Goal: Task Accomplishment & Management: Complete application form

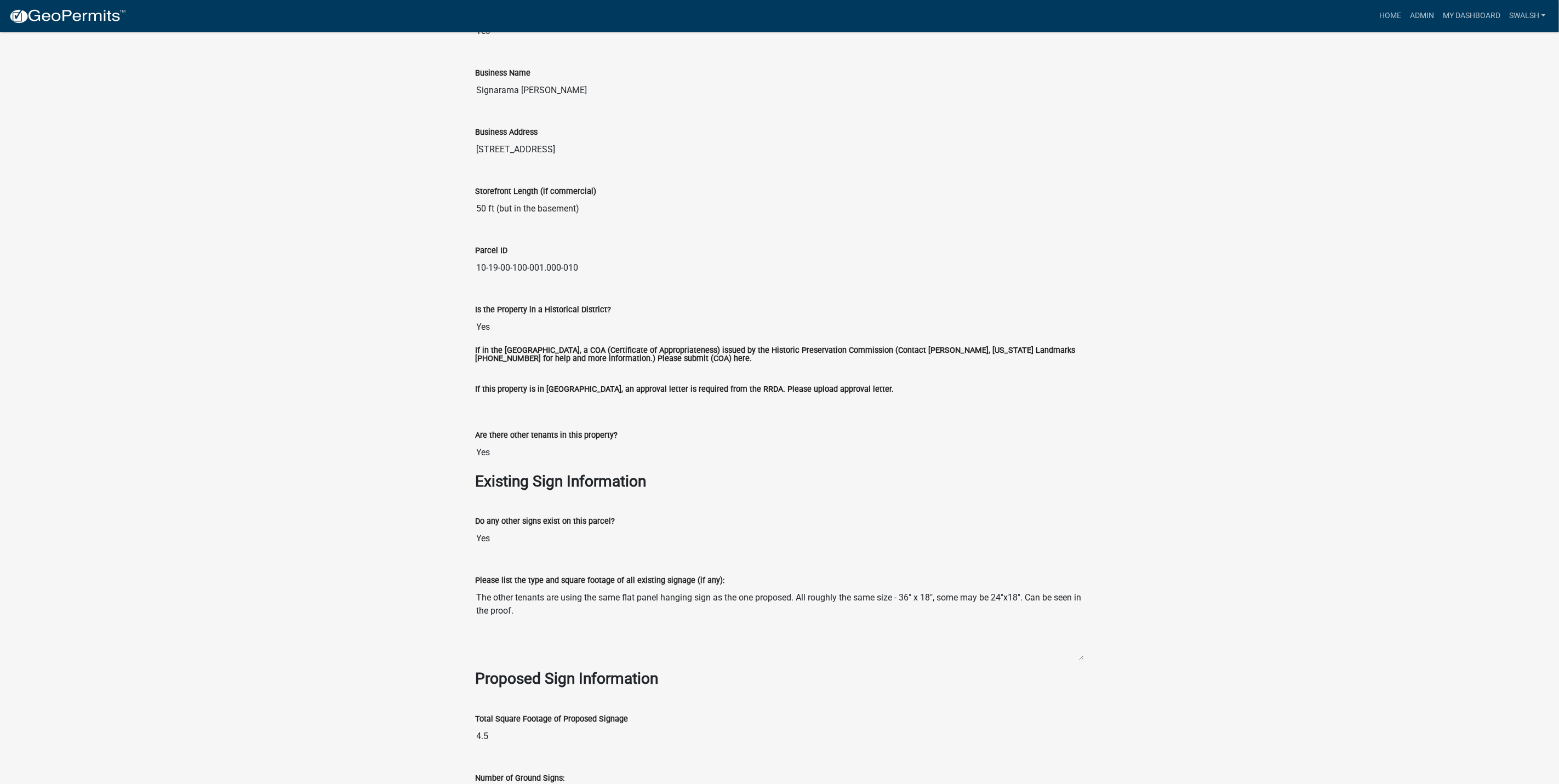
scroll to position [893, 0]
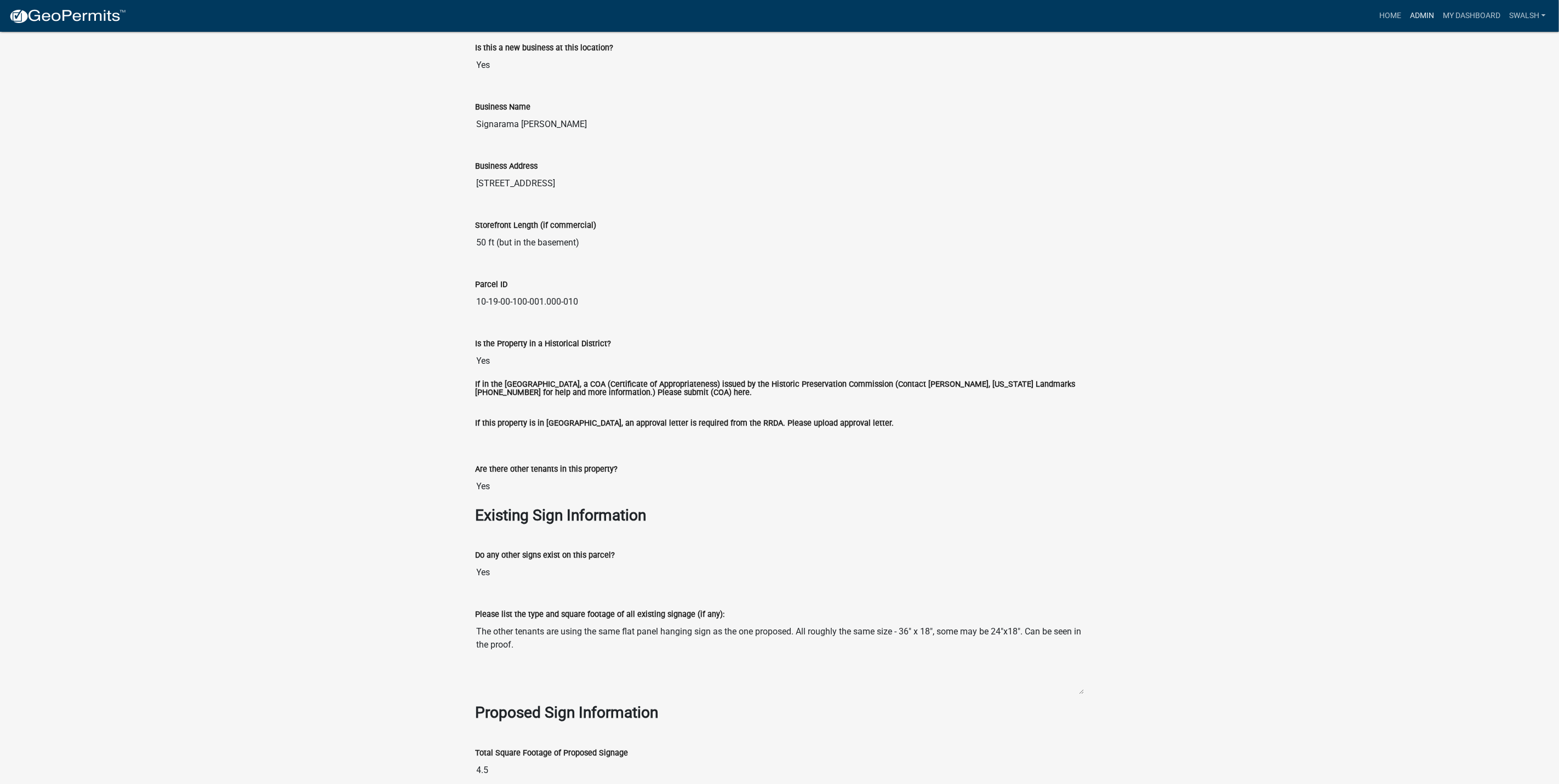
click at [1422, 13] on link "Admin" at bounding box center [1422, 15] width 33 height 21
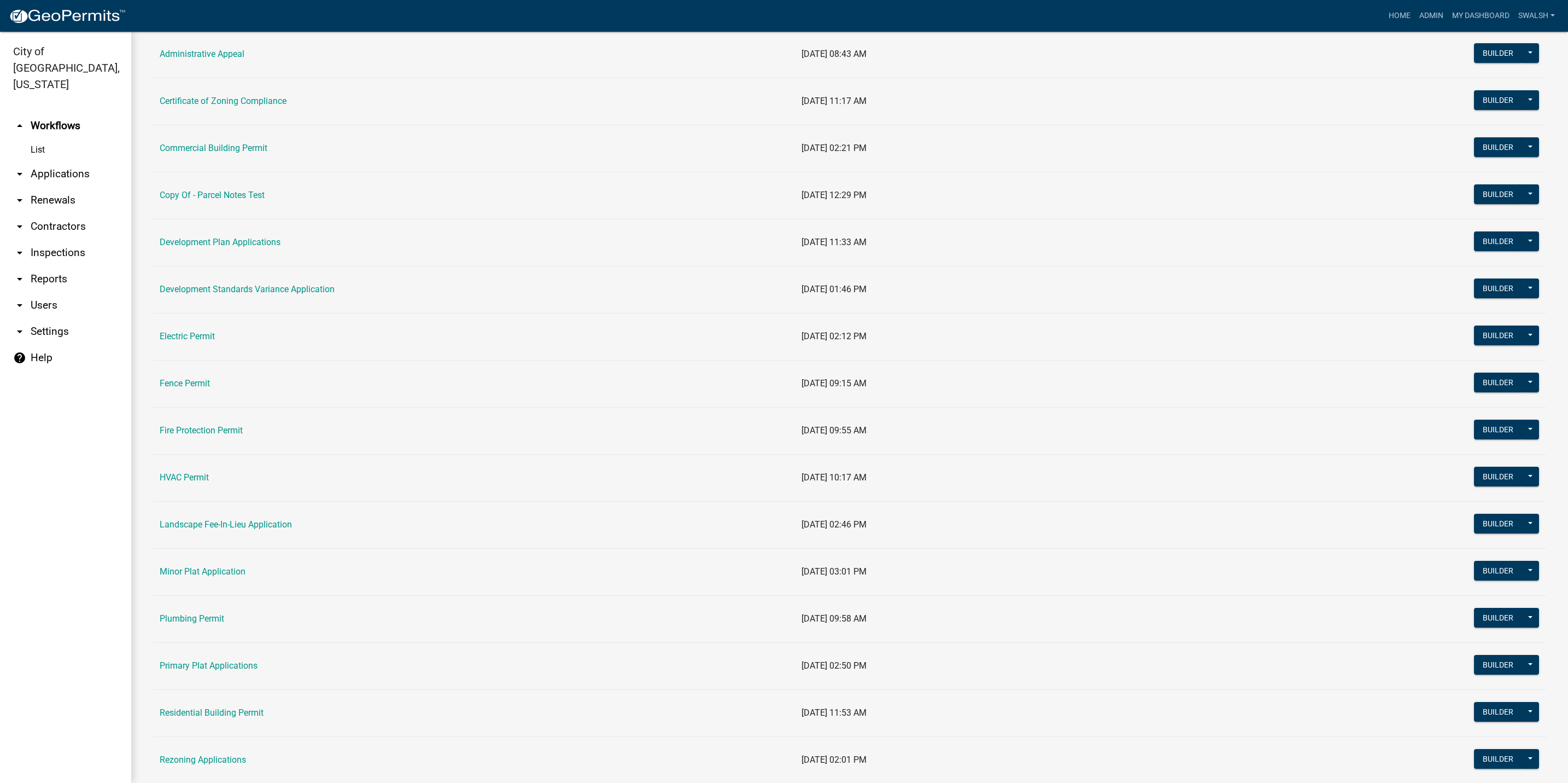
scroll to position [328, 0]
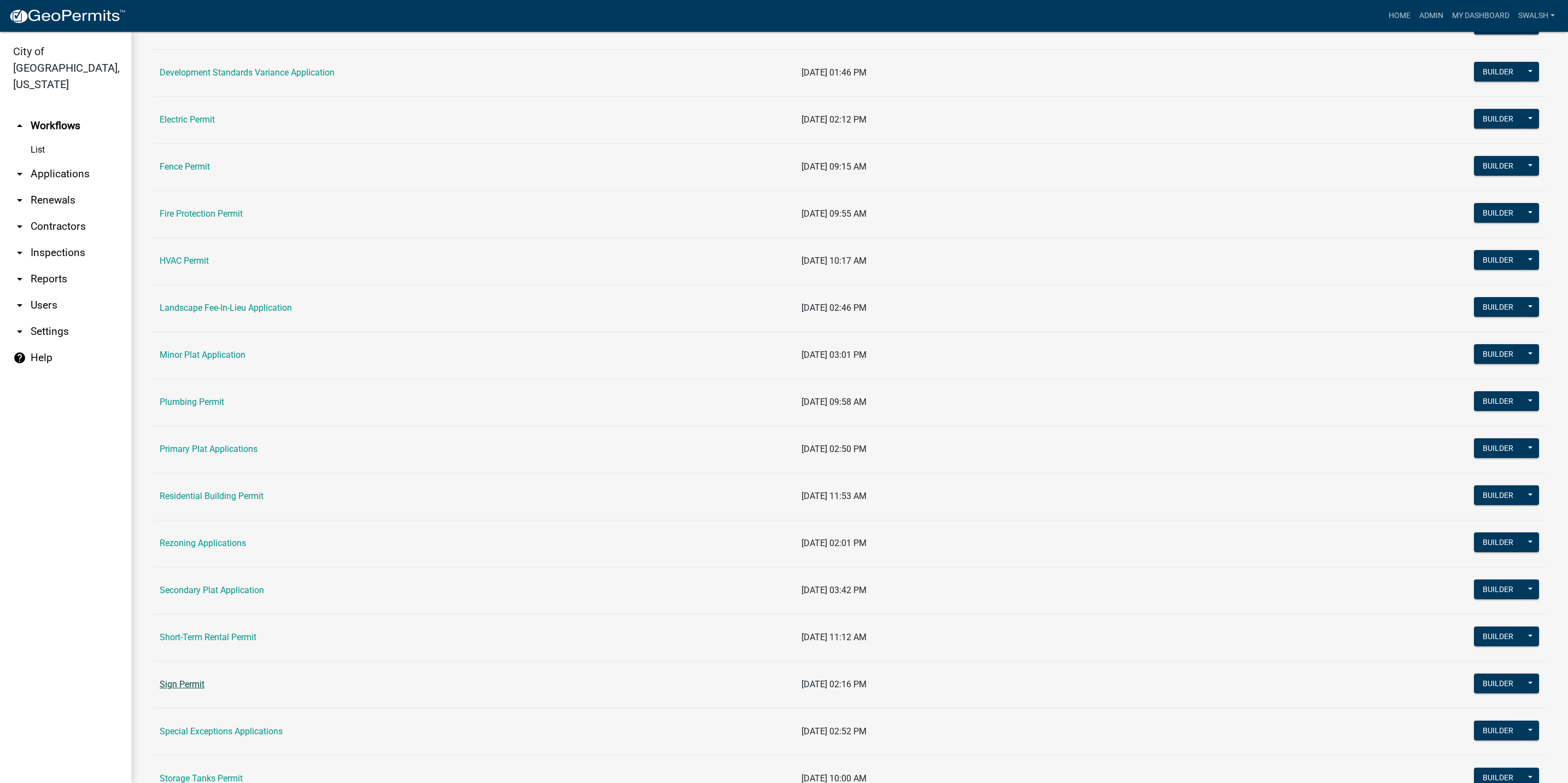
click at [191, 689] on link "Sign Permit" at bounding box center [182, 685] width 45 height 11
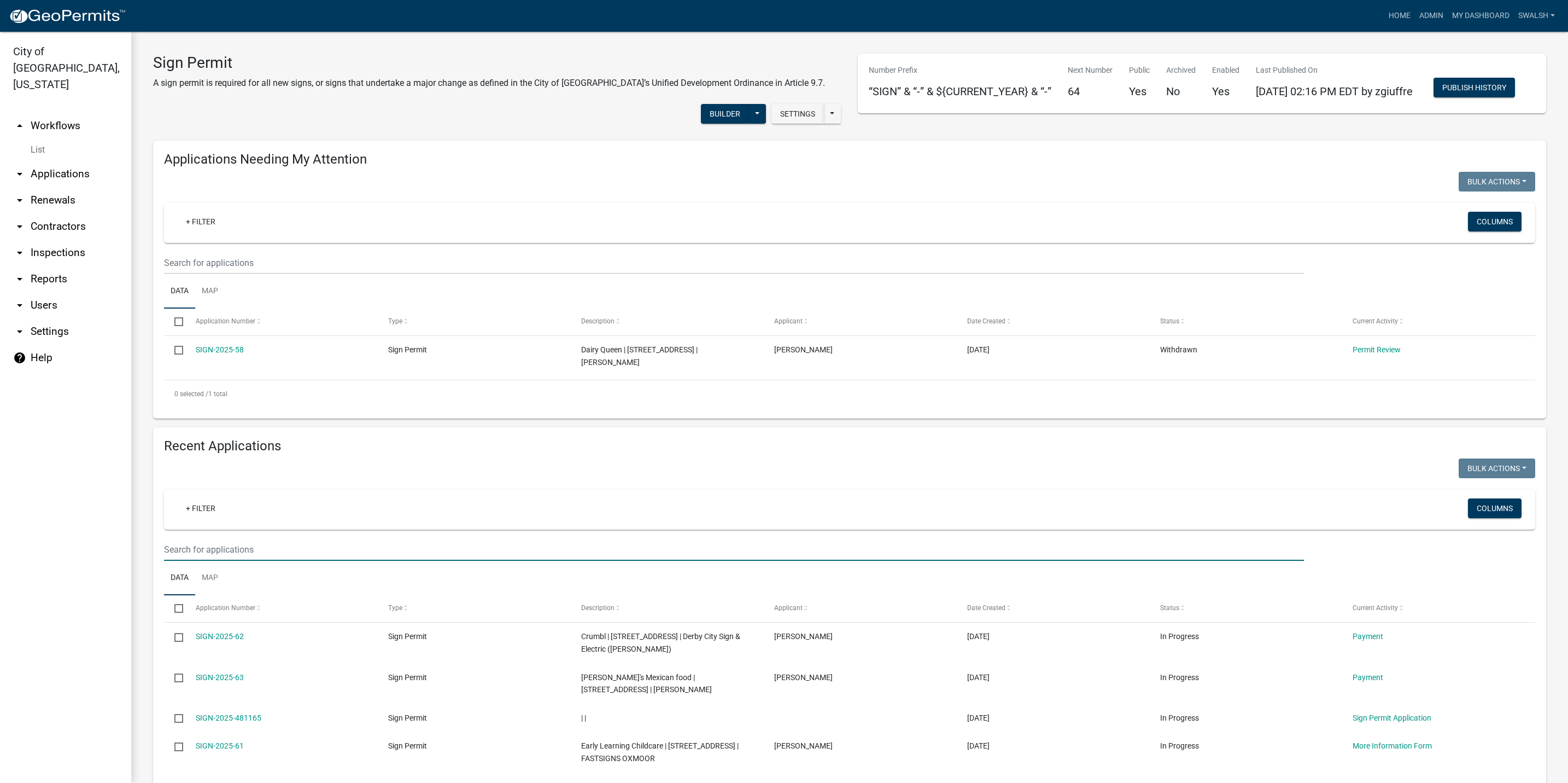
click at [301, 561] on input "text" at bounding box center [733, 549] width 1140 height 22
type input "coastal"
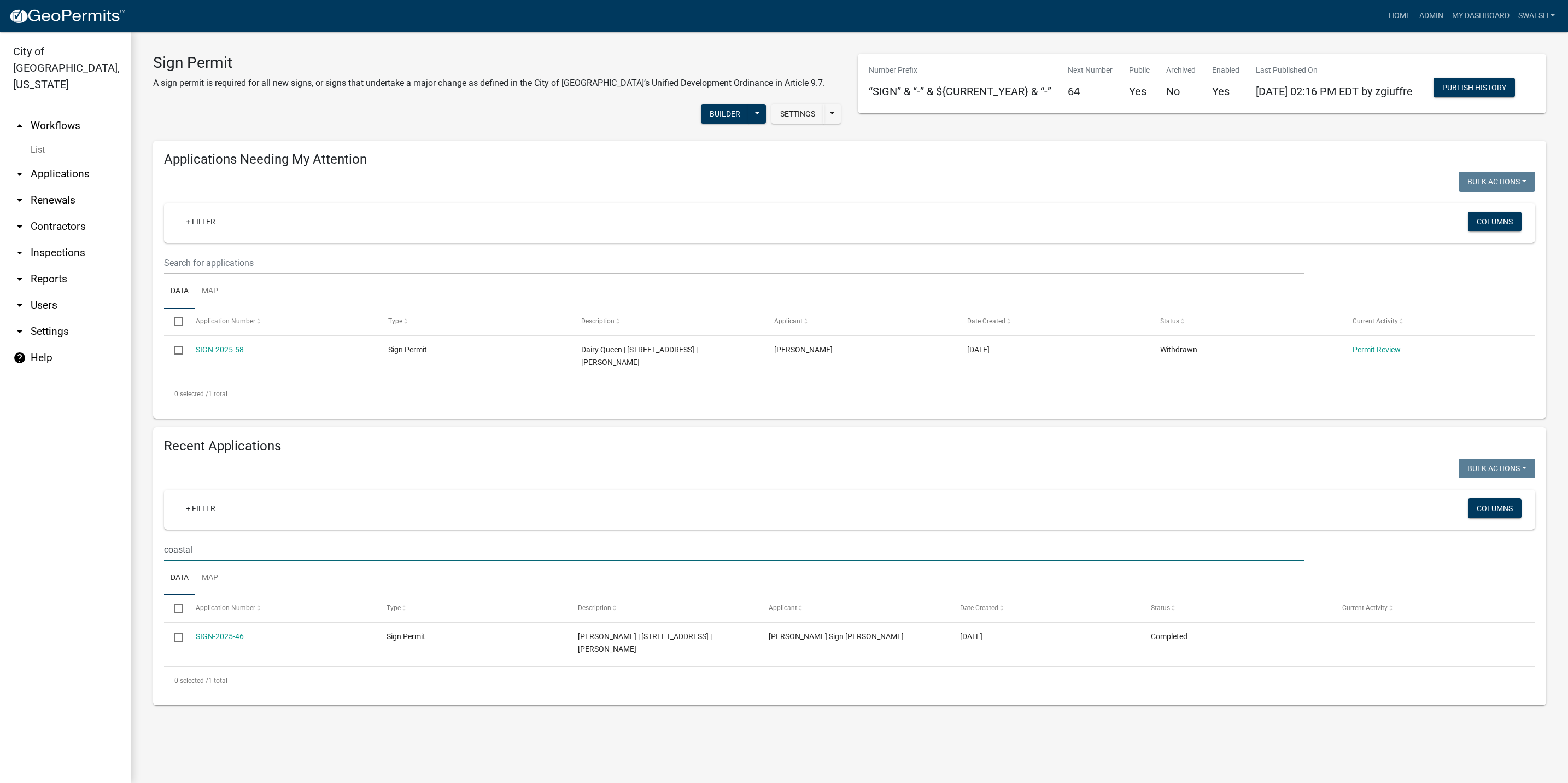
click at [227, 641] on link "SIGN-2025-46" at bounding box center [220, 636] width 48 height 9
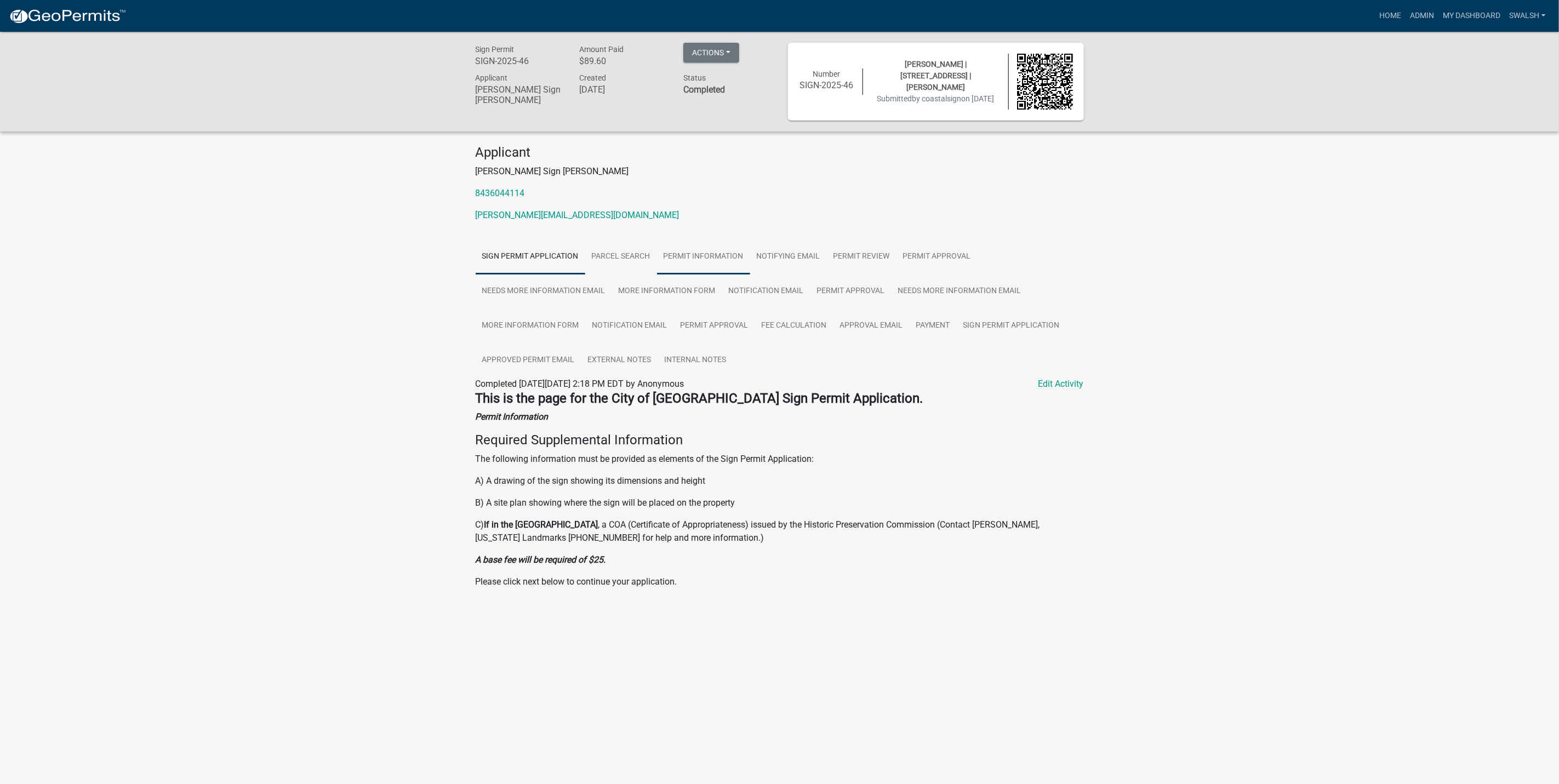
click at [678, 253] on link "Permit Information" at bounding box center [704, 256] width 93 height 35
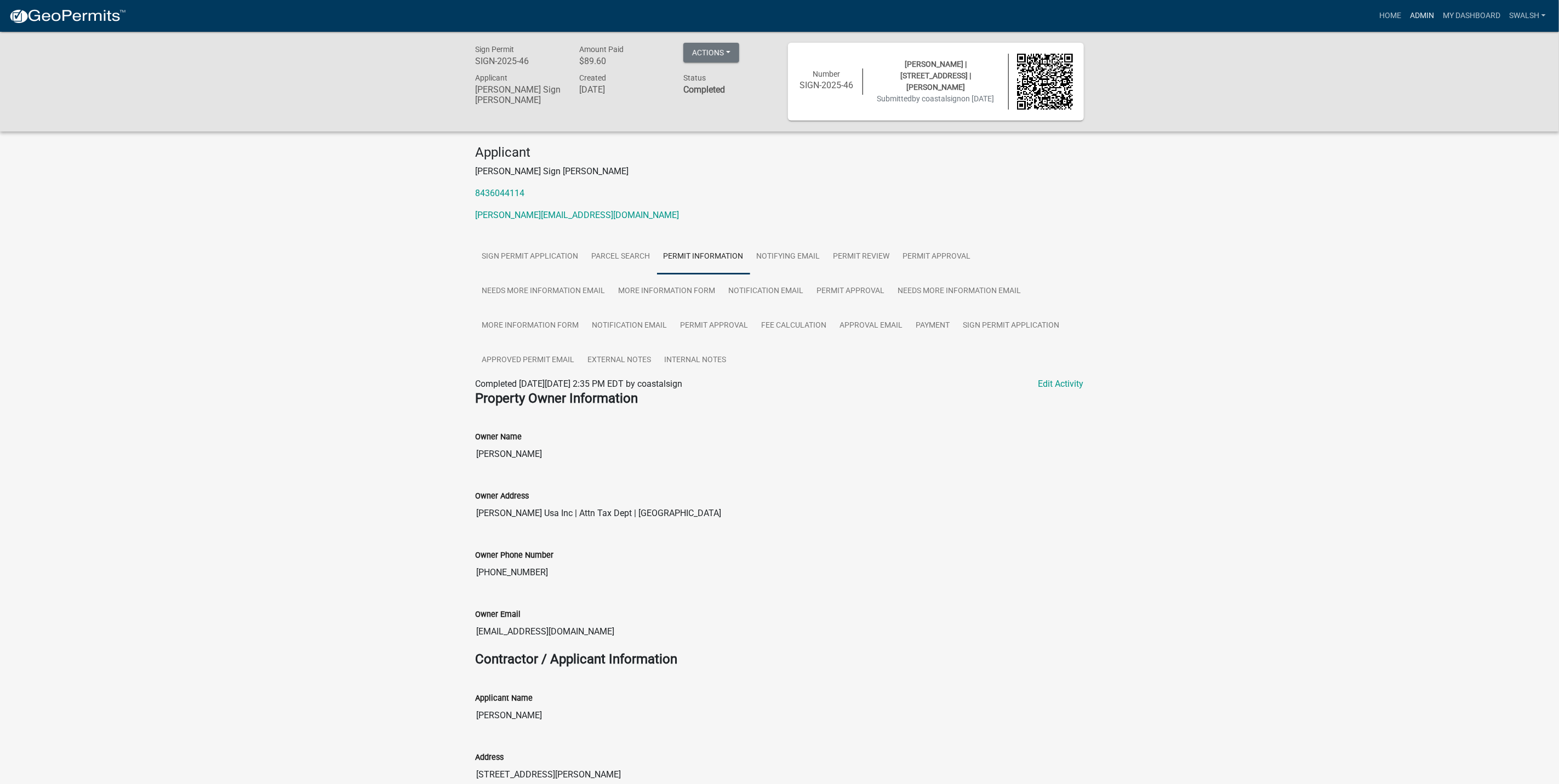
click at [1414, 9] on link "Admin" at bounding box center [1422, 15] width 33 height 21
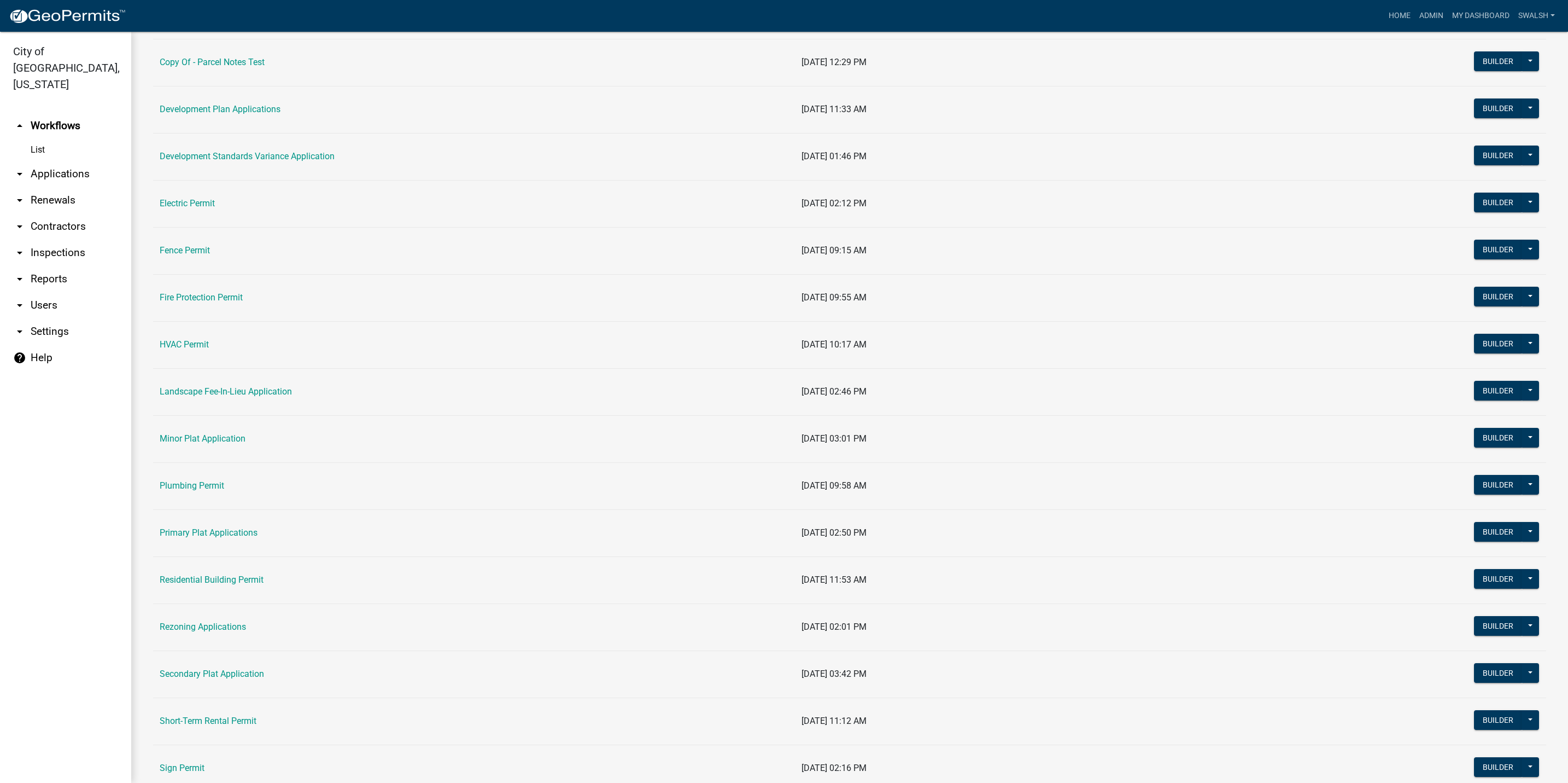
scroll to position [246, 0]
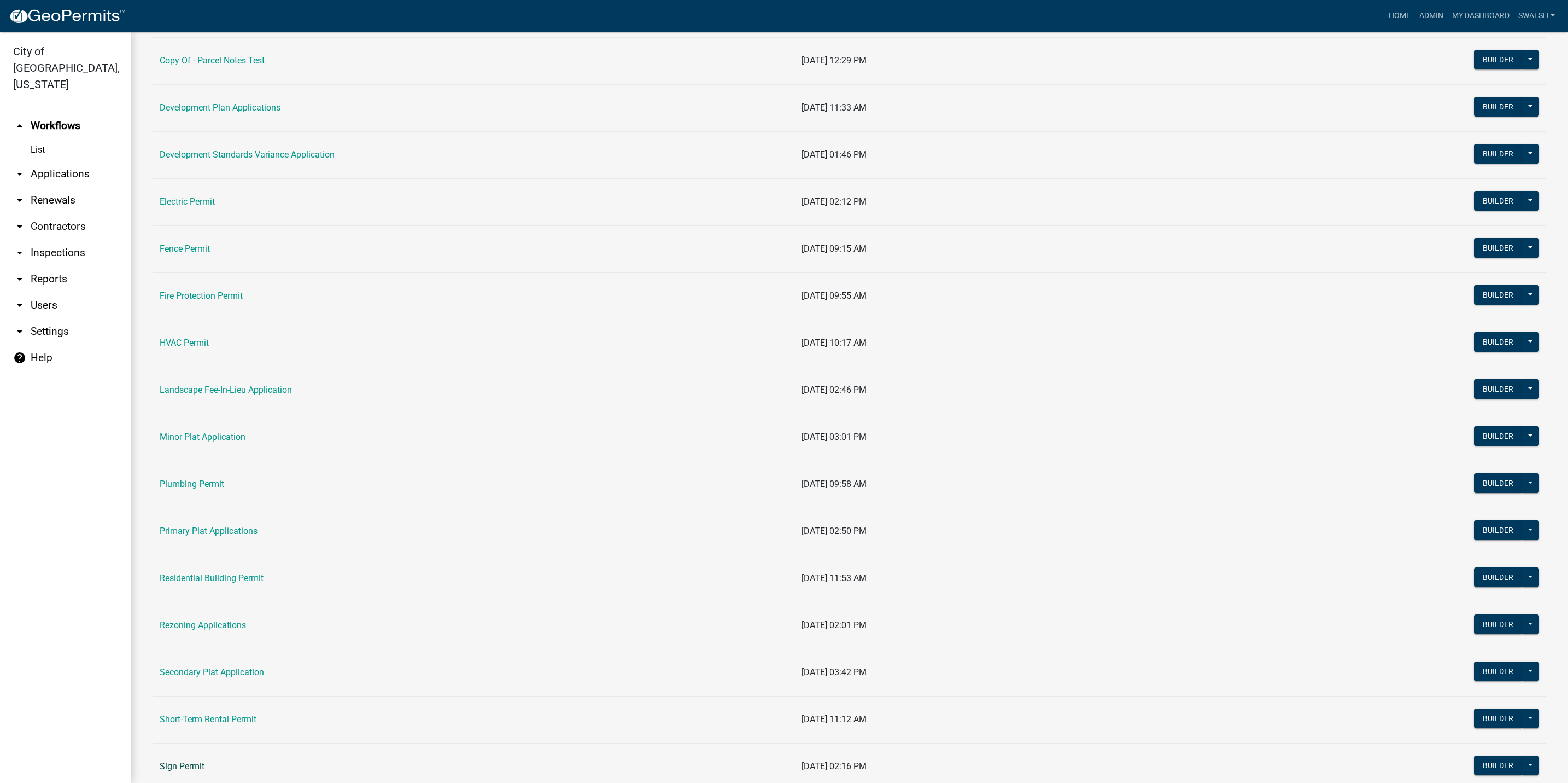
click at [189, 770] on link "Sign Permit" at bounding box center [182, 766] width 45 height 11
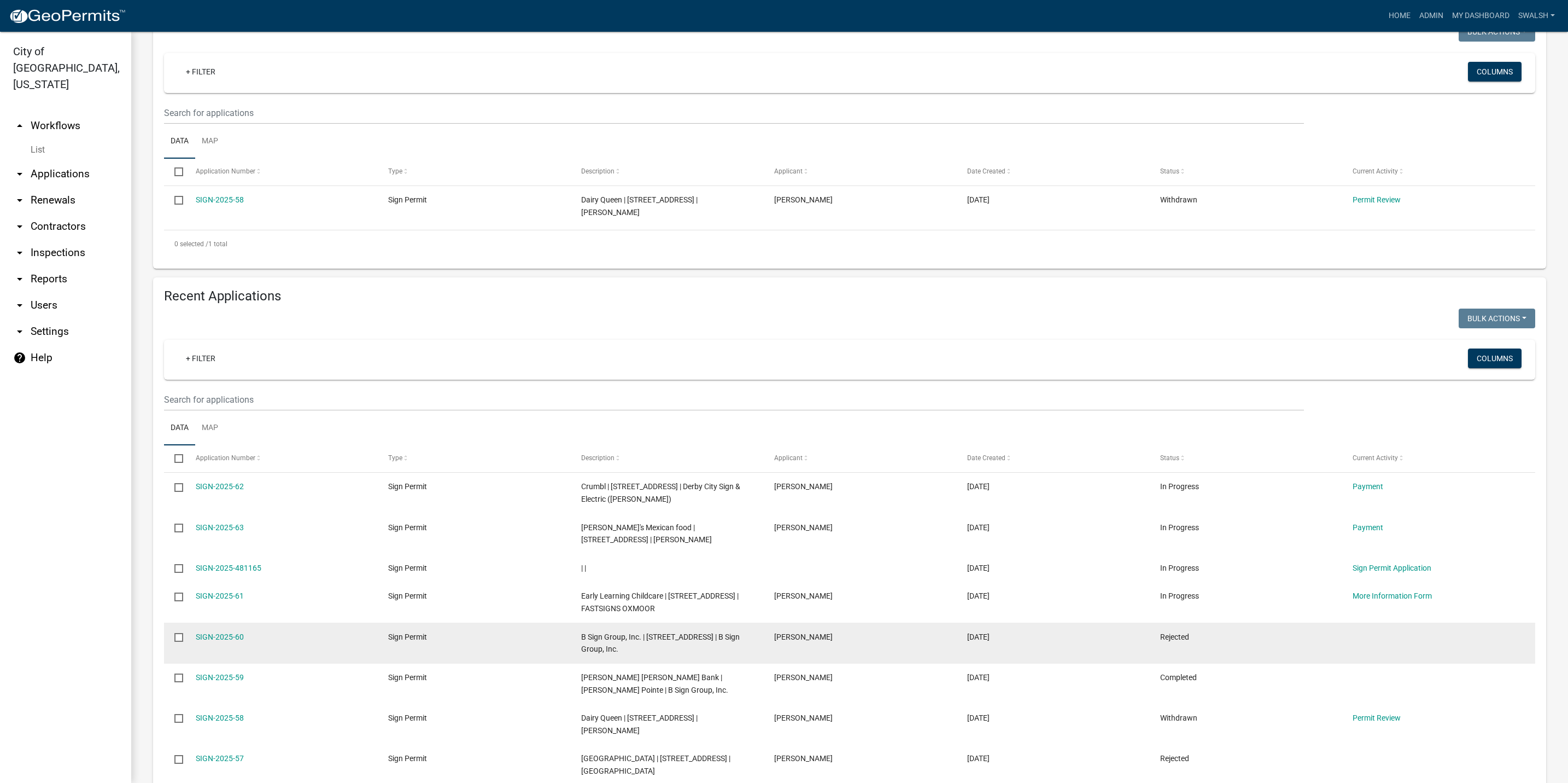
scroll to position [164, 0]
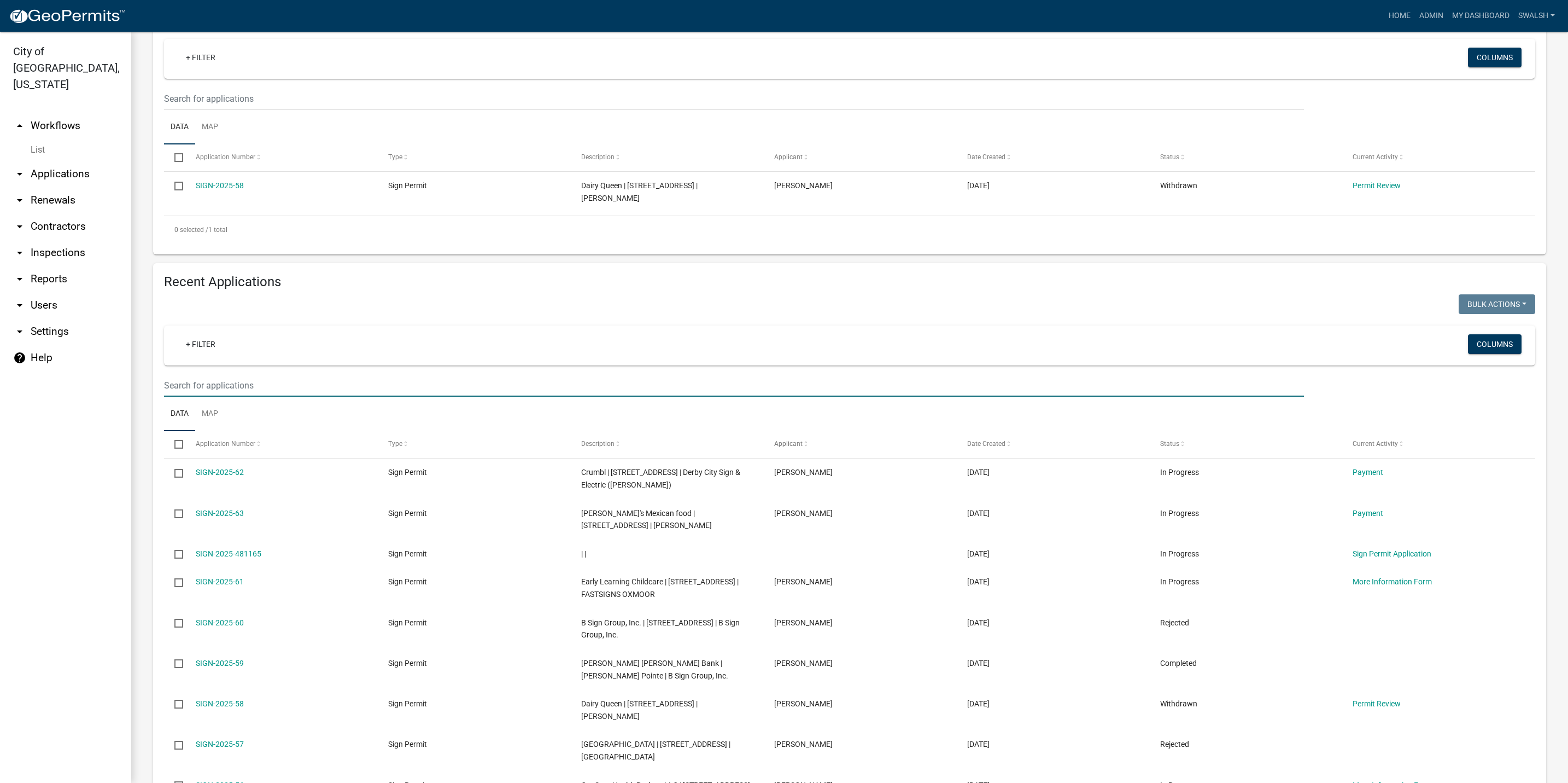
click at [427, 396] on input "text" at bounding box center [733, 385] width 1140 height 22
type input "taco"
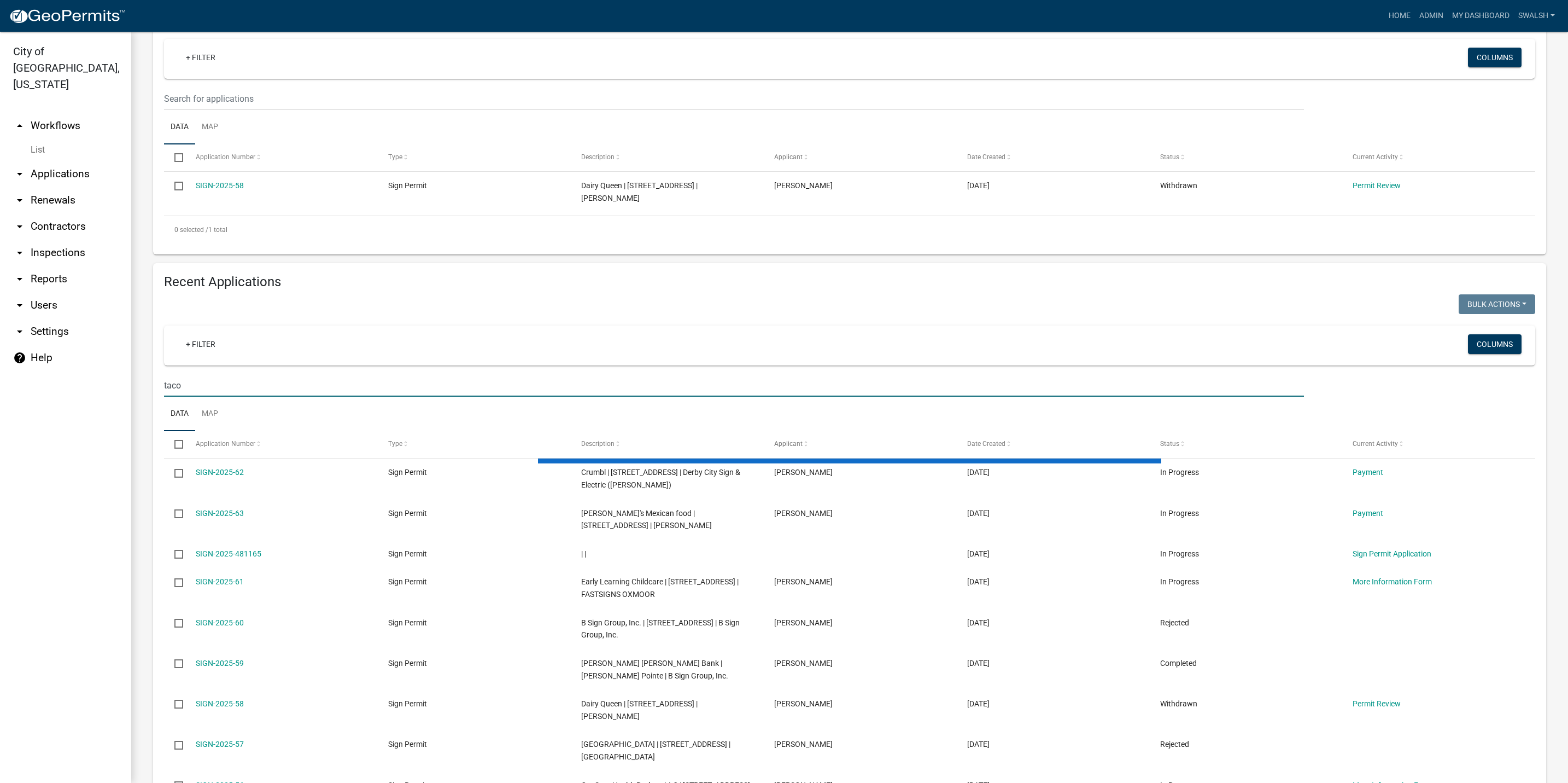
scroll to position [43, 0]
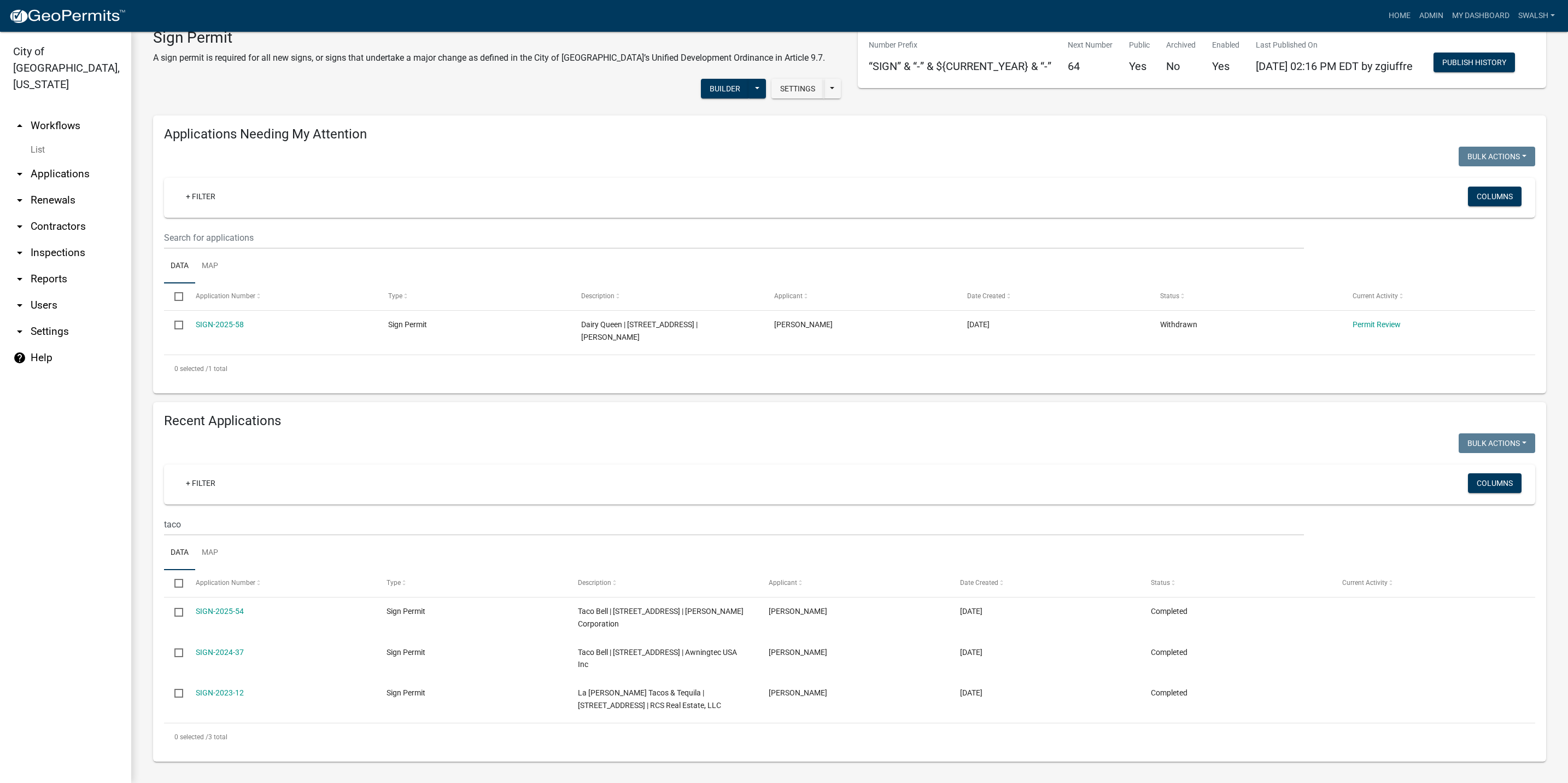
click at [104, 114] on link "arrow_drop_up Workflows" at bounding box center [65, 125] width 131 height 26
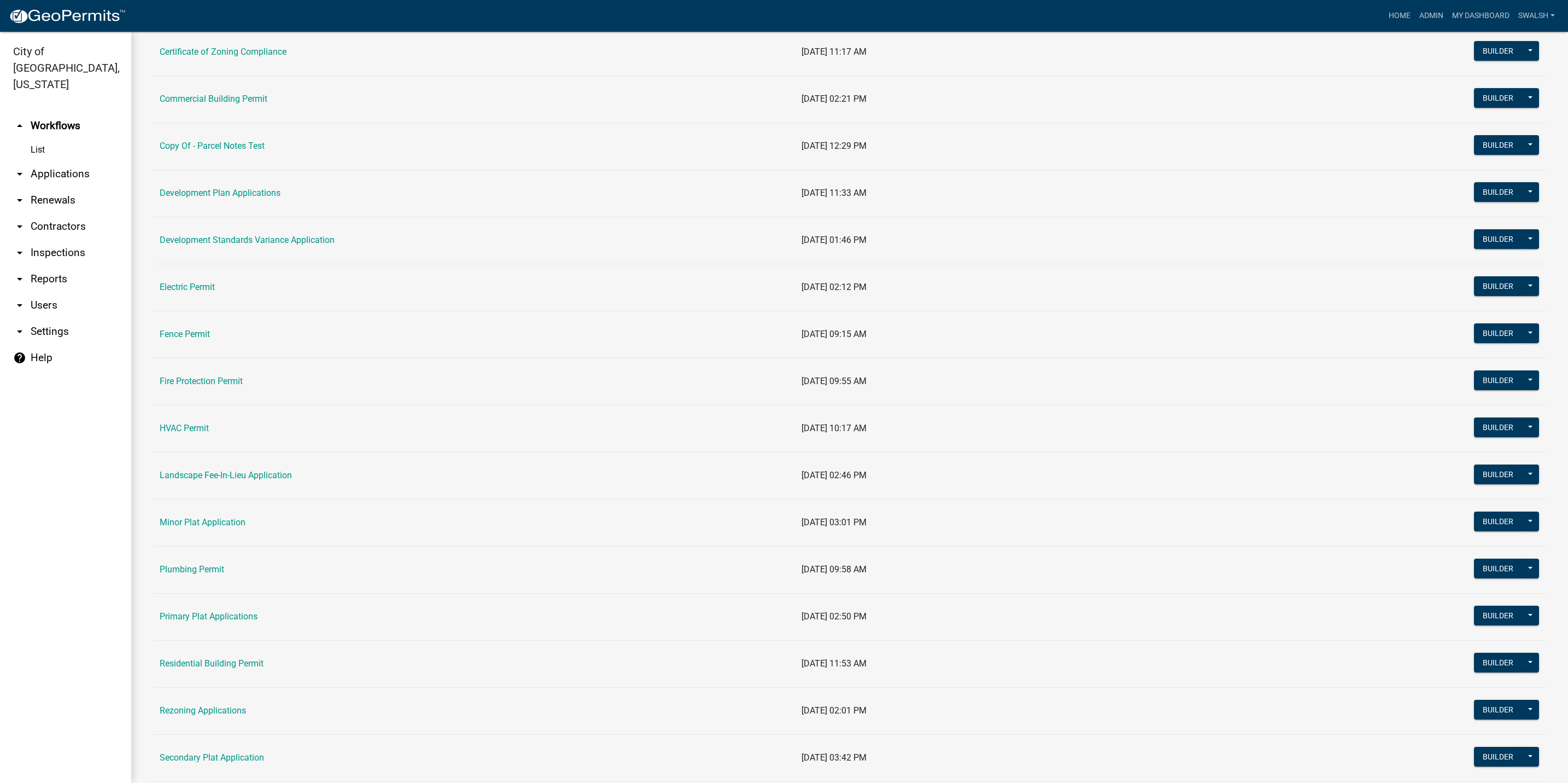
scroll to position [164, 0]
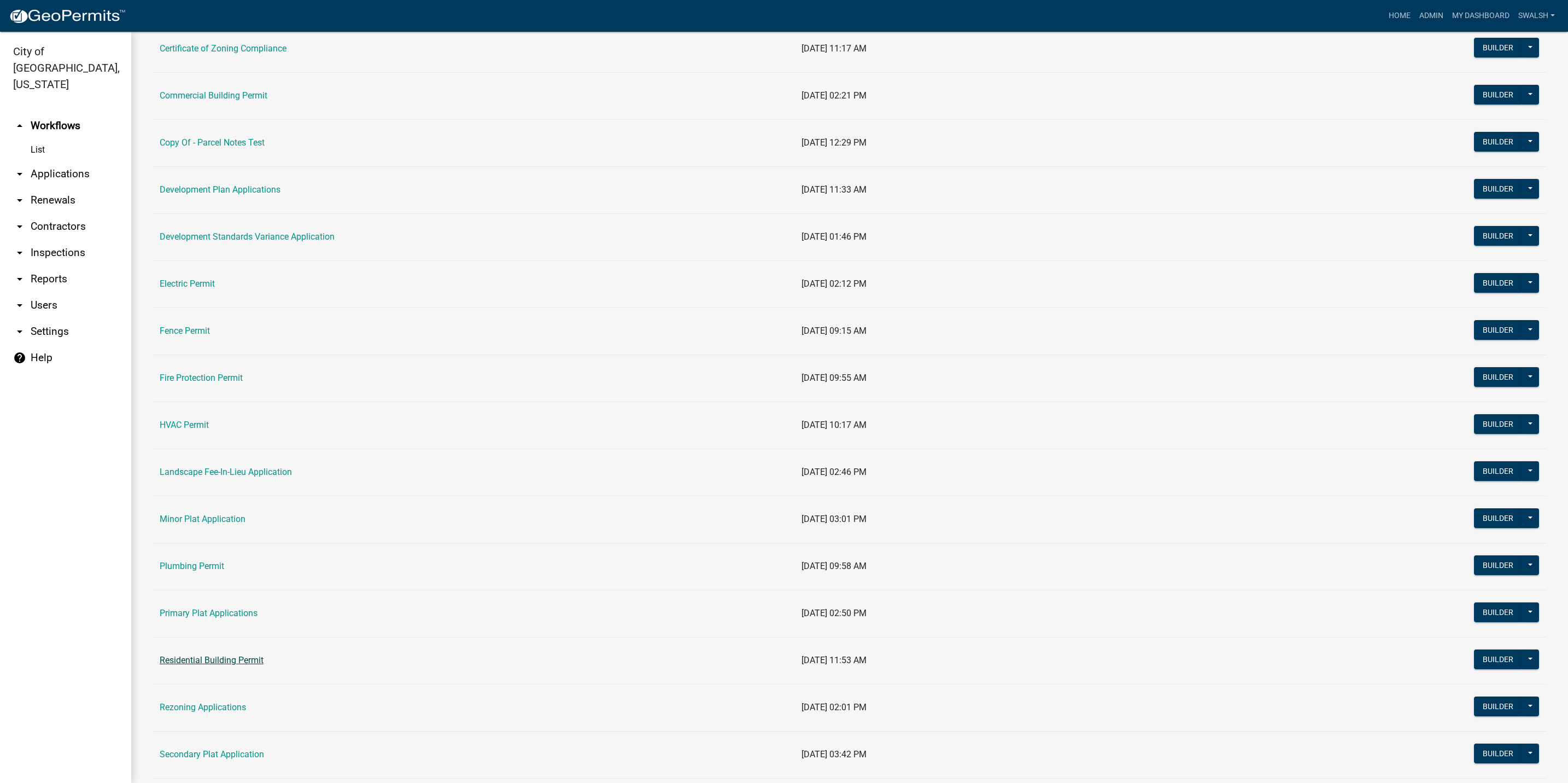
click at [212, 665] on link "Residential Building Permit" at bounding box center [212, 660] width 104 height 11
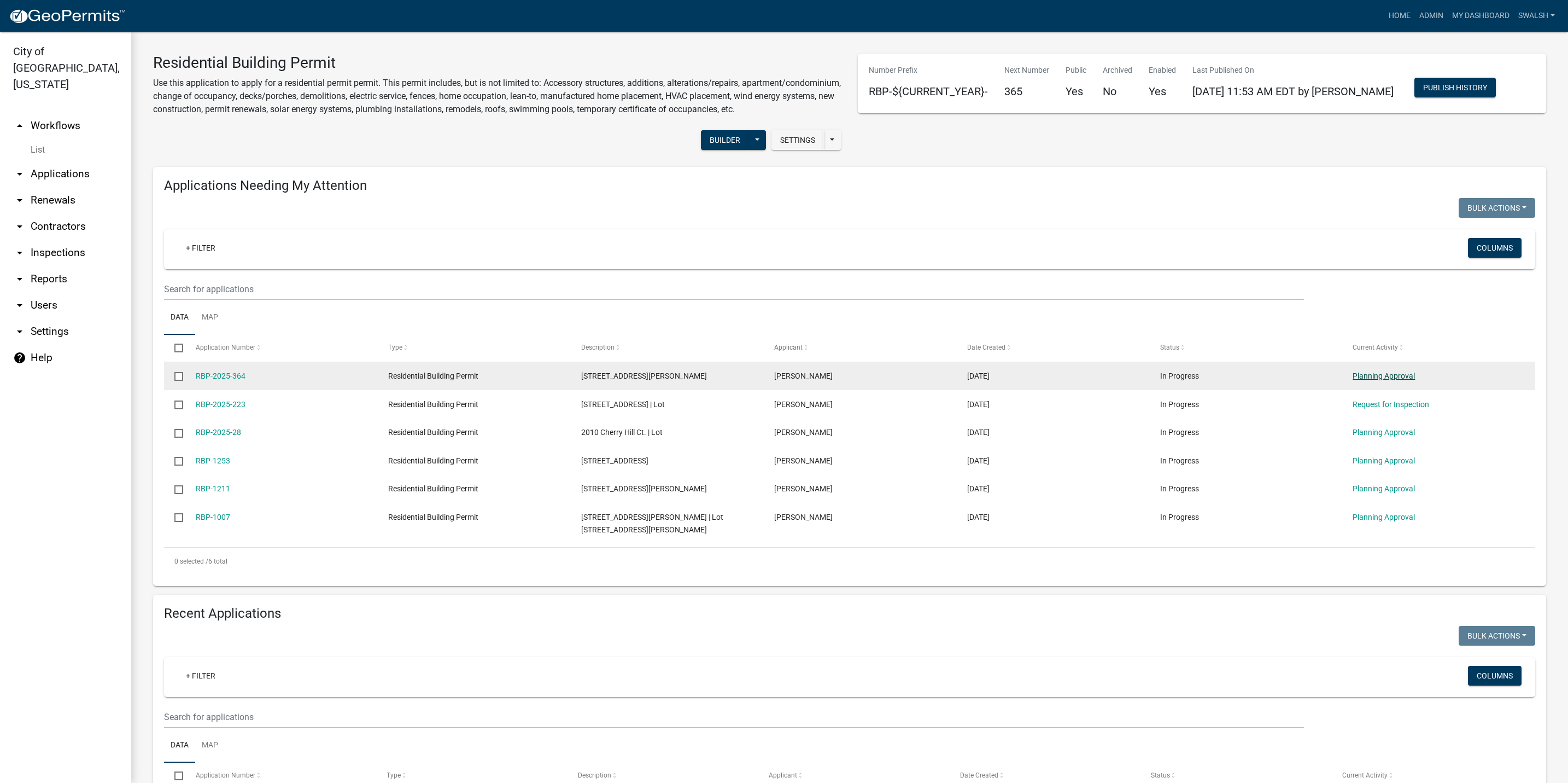
click at [1399, 380] on link "Planning Approval" at bounding box center [1385, 376] width 63 height 9
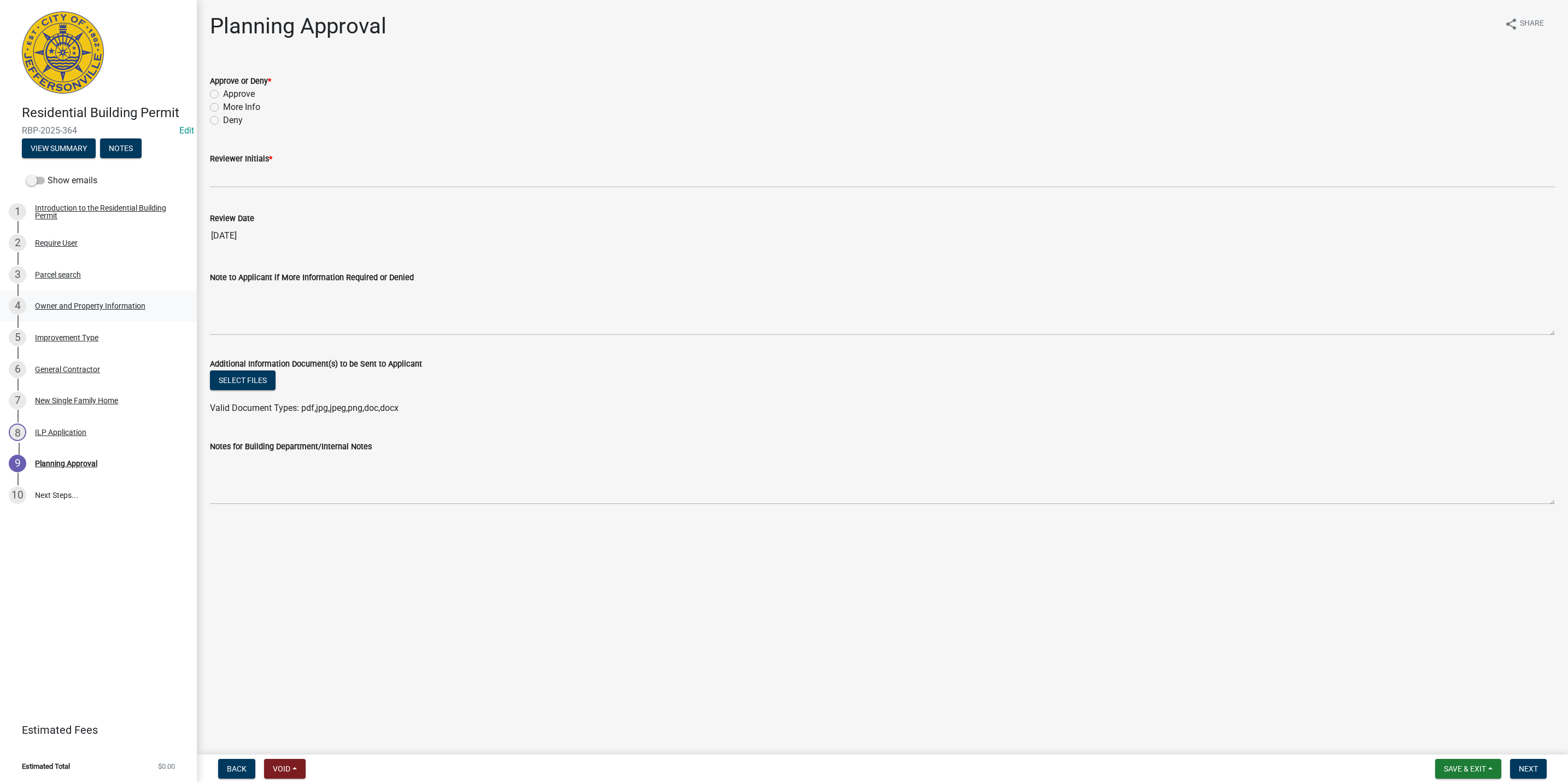
click at [88, 311] on div "4 Owner and Property Information" at bounding box center [94, 306] width 171 height 18
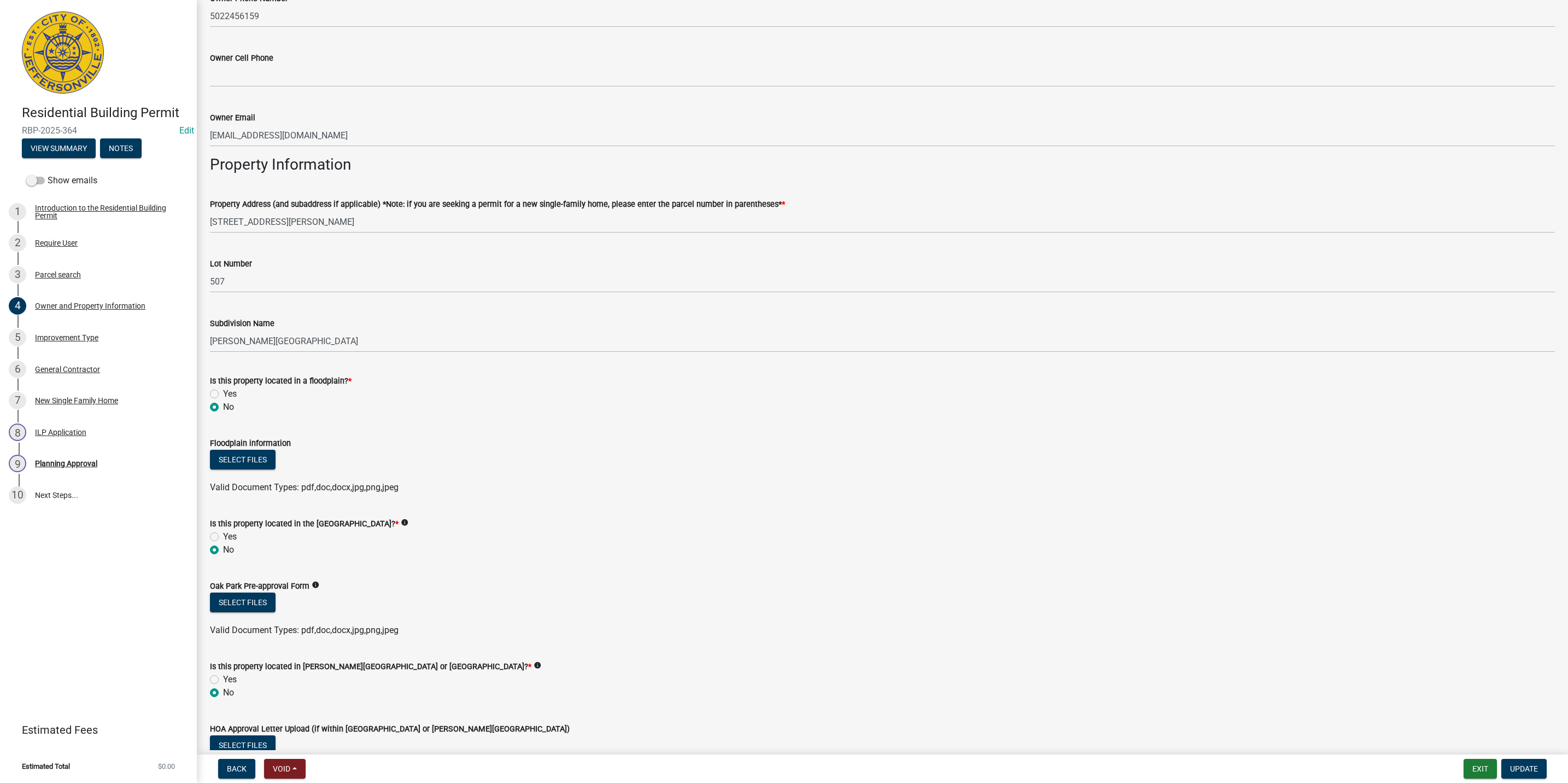
scroll to position [635, 0]
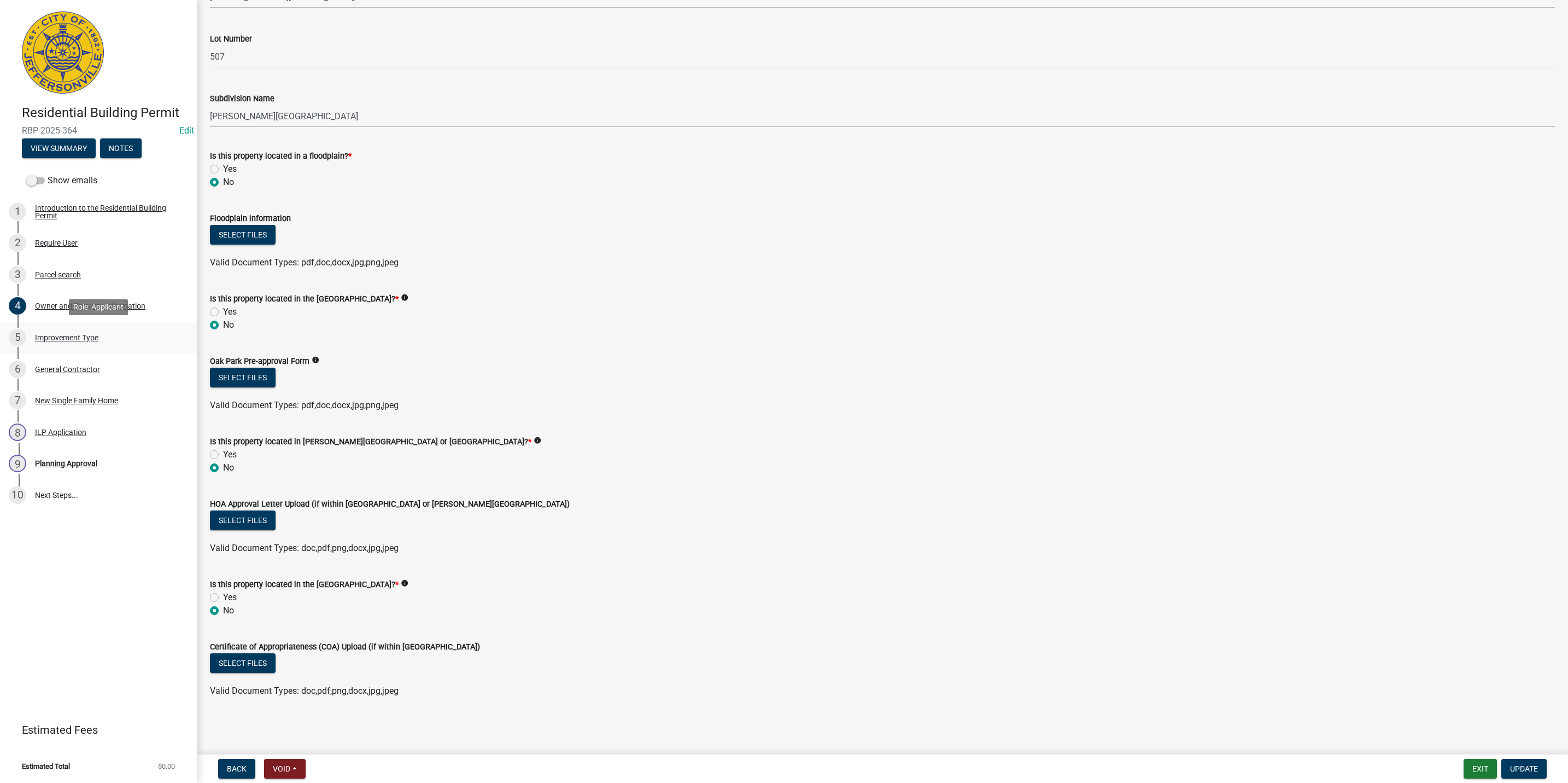
click at [81, 344] on div "5 Improvement Type" at bounding box center [94, 337] width 171 height 18
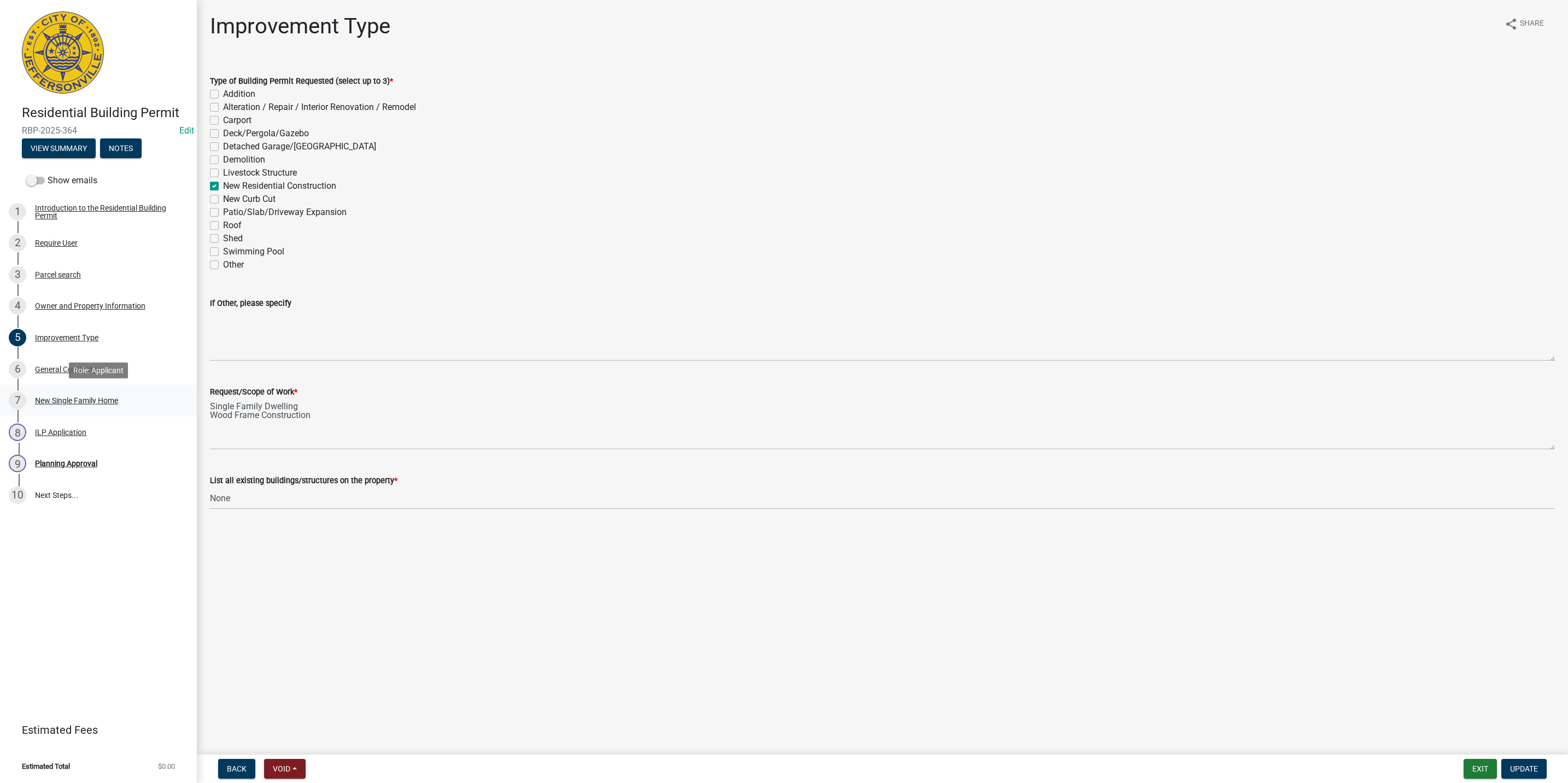
click at [87, 403] on div "New Single Family Home" at bounding box center [76, 400] width 83 height 8
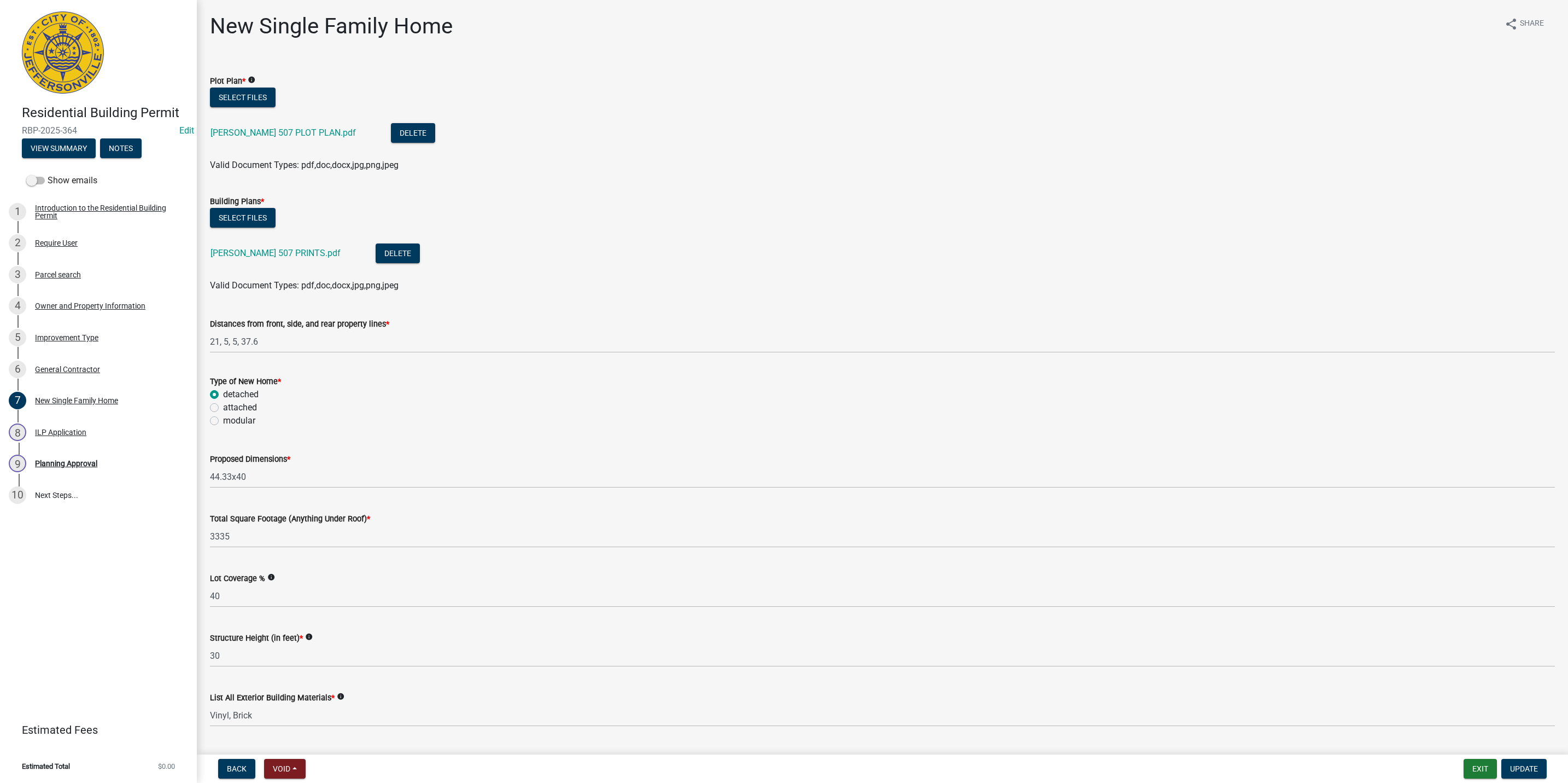
click at [284, 123] on div "[PERSON_NAME] 507 PLOT PLAN.pdf" at bounding box center [292, 134] width 163 height 22
click at [288, 128] on link "[PERSON_NAME] 507 PLOT PLAN.pdf" at bounding box center [283, 132] width 146 height 11
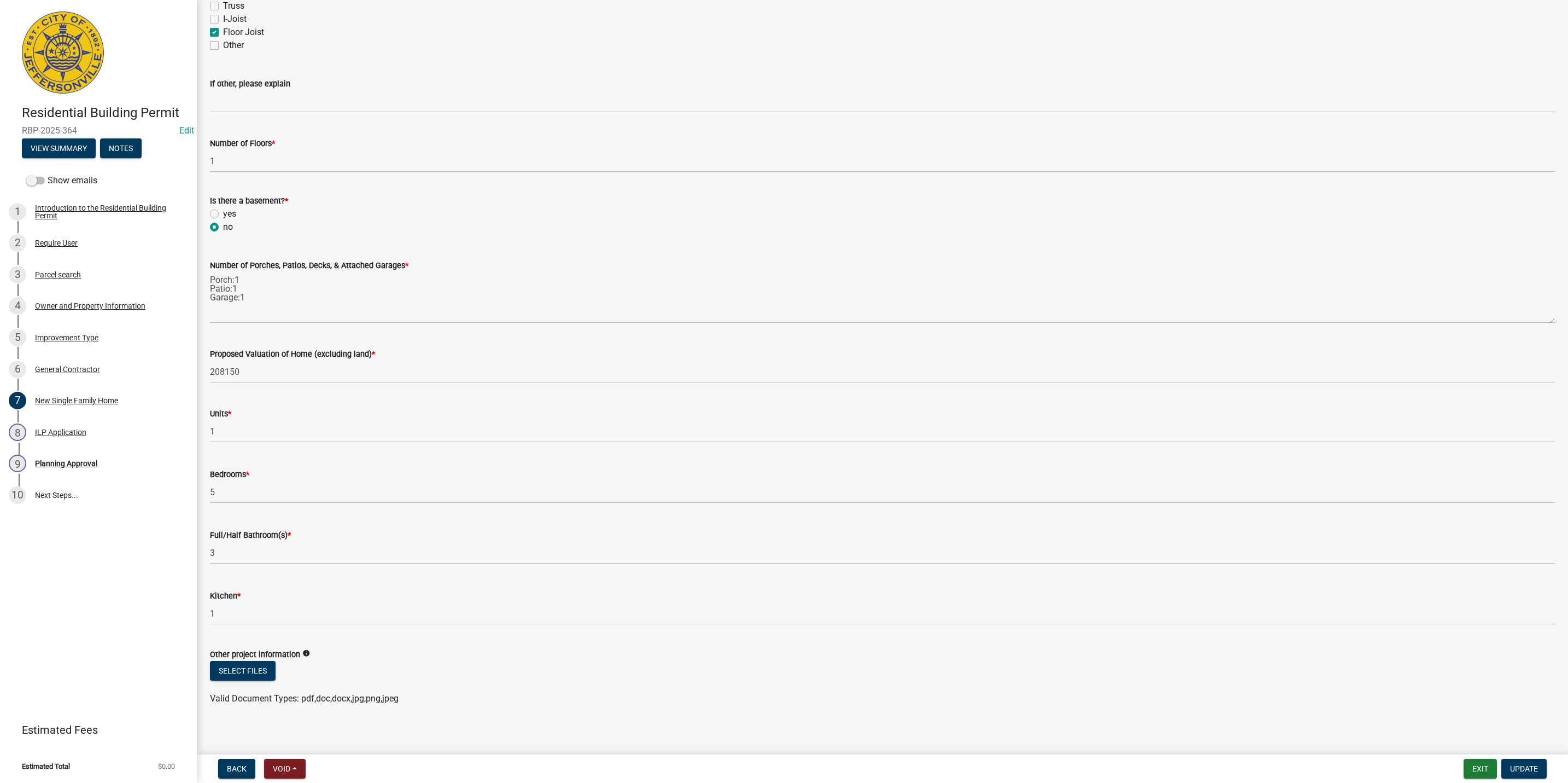
scroll to position [1247, 0]
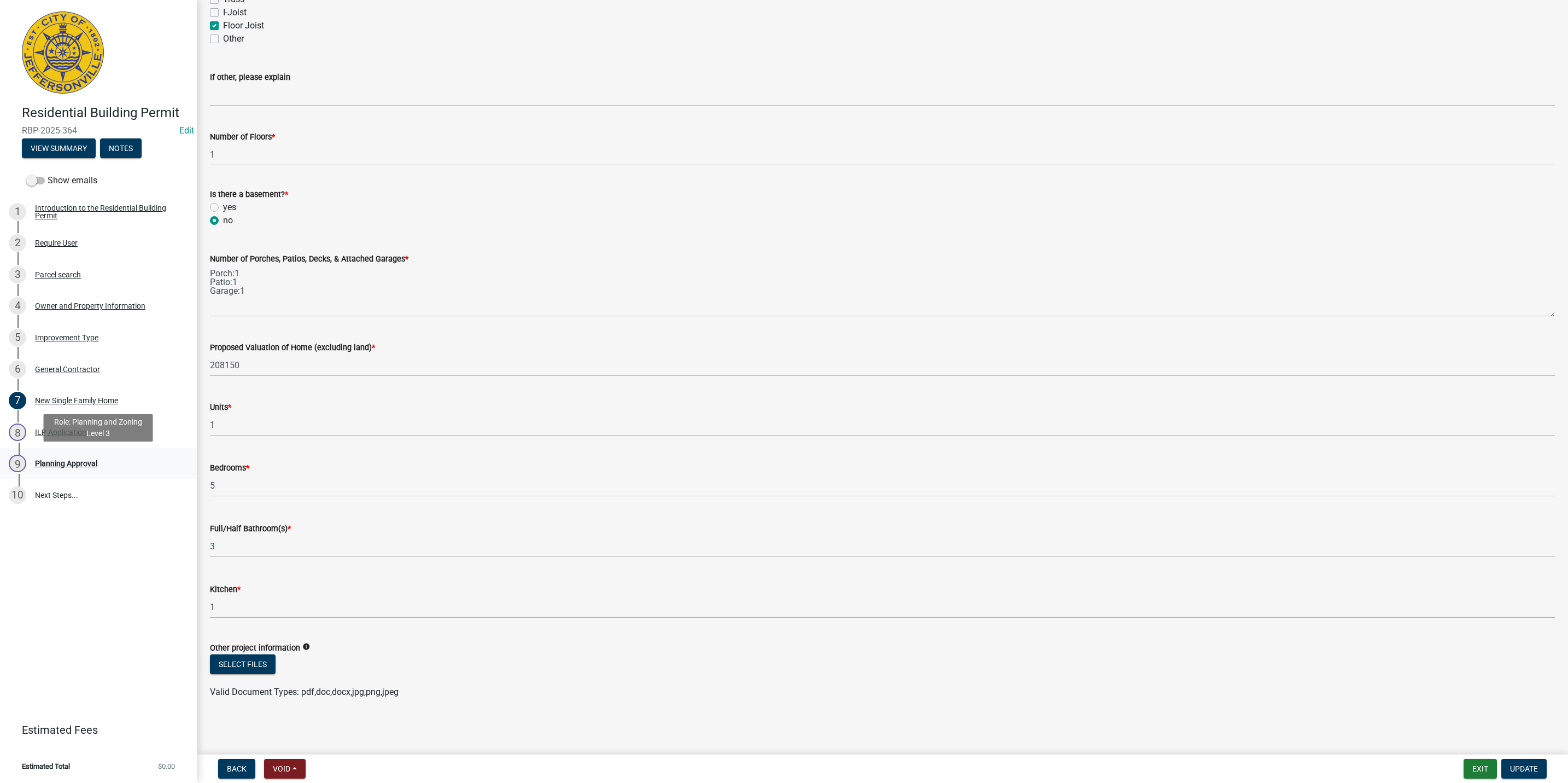
click at [55, 460] on div "Planning Approval" at bounding box center [66, 464] width 63 height 8
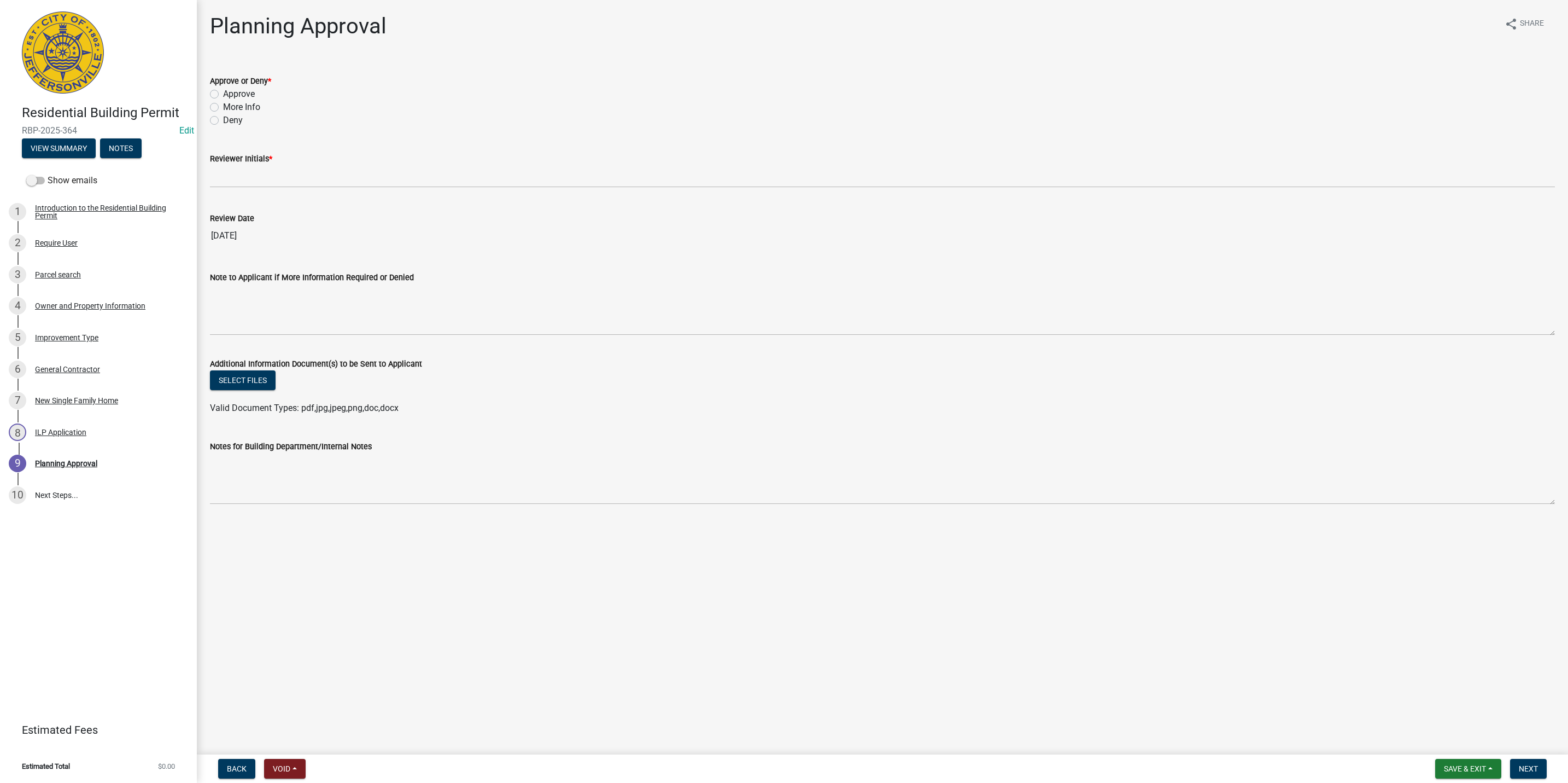
click at [239, 92] on label "Approve" at bounding box center [238, 94] width 31 height 13
click at [230, 92] on input "Approve" at bounding box center [226, 91] width 7 height 7
radio input "true"
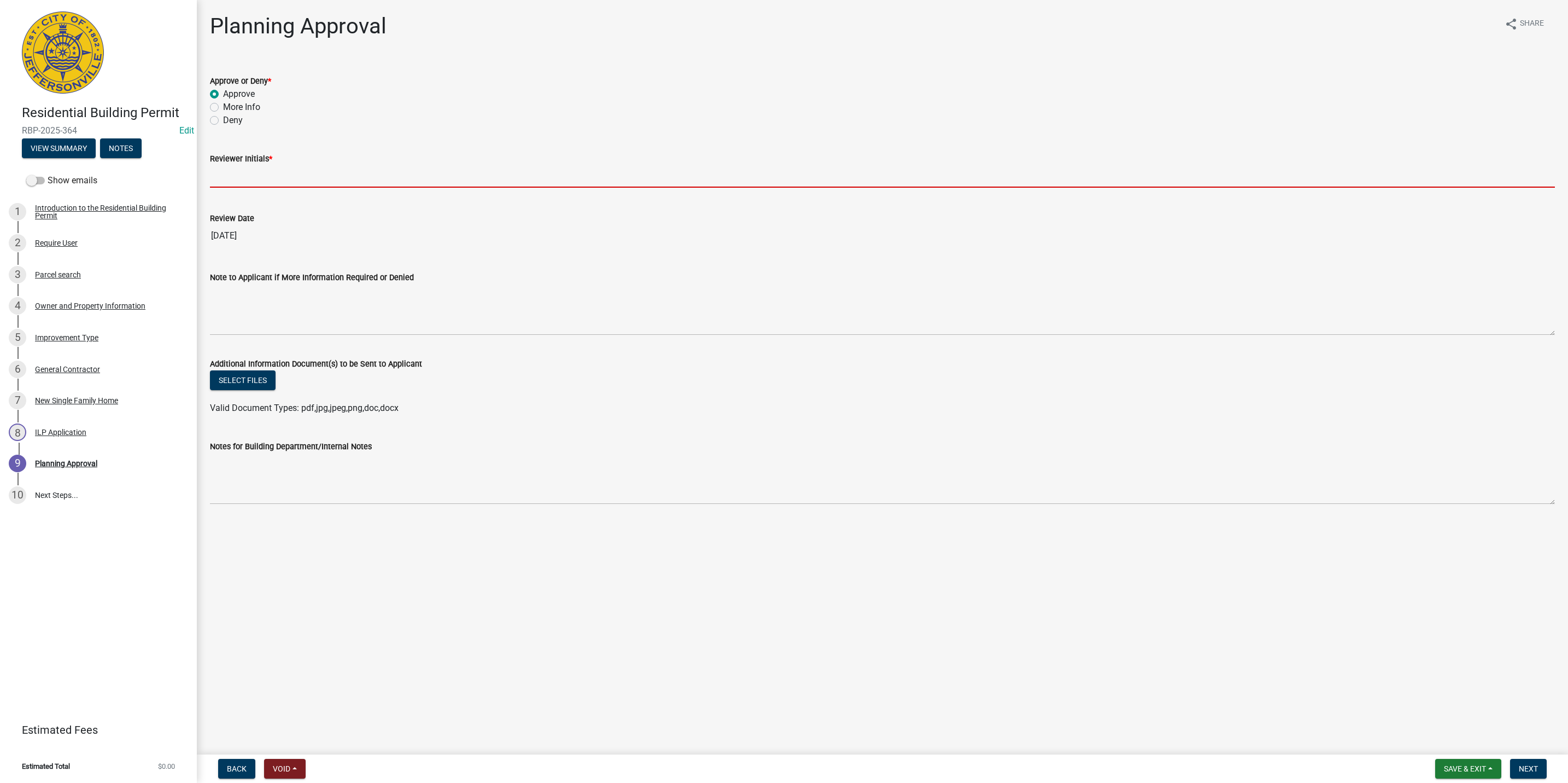
click at [244, 169] on input "Reviewer Initials *" at bounding box center [883, 176] width 1345 height 22
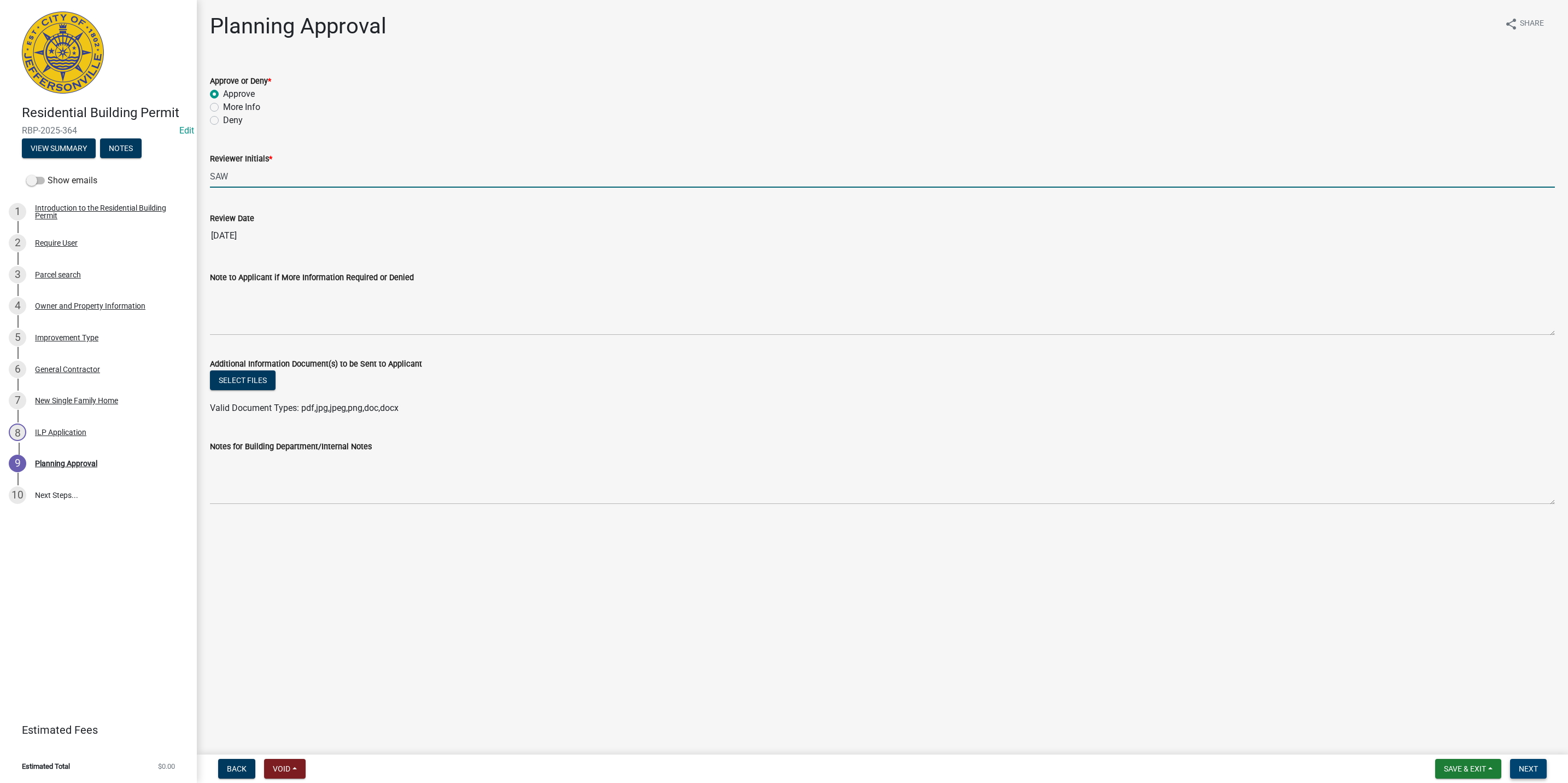
type input "SAW"
click at [1530, 763] on button "Next" at bounding box center [1529, 769] width 37 height 20
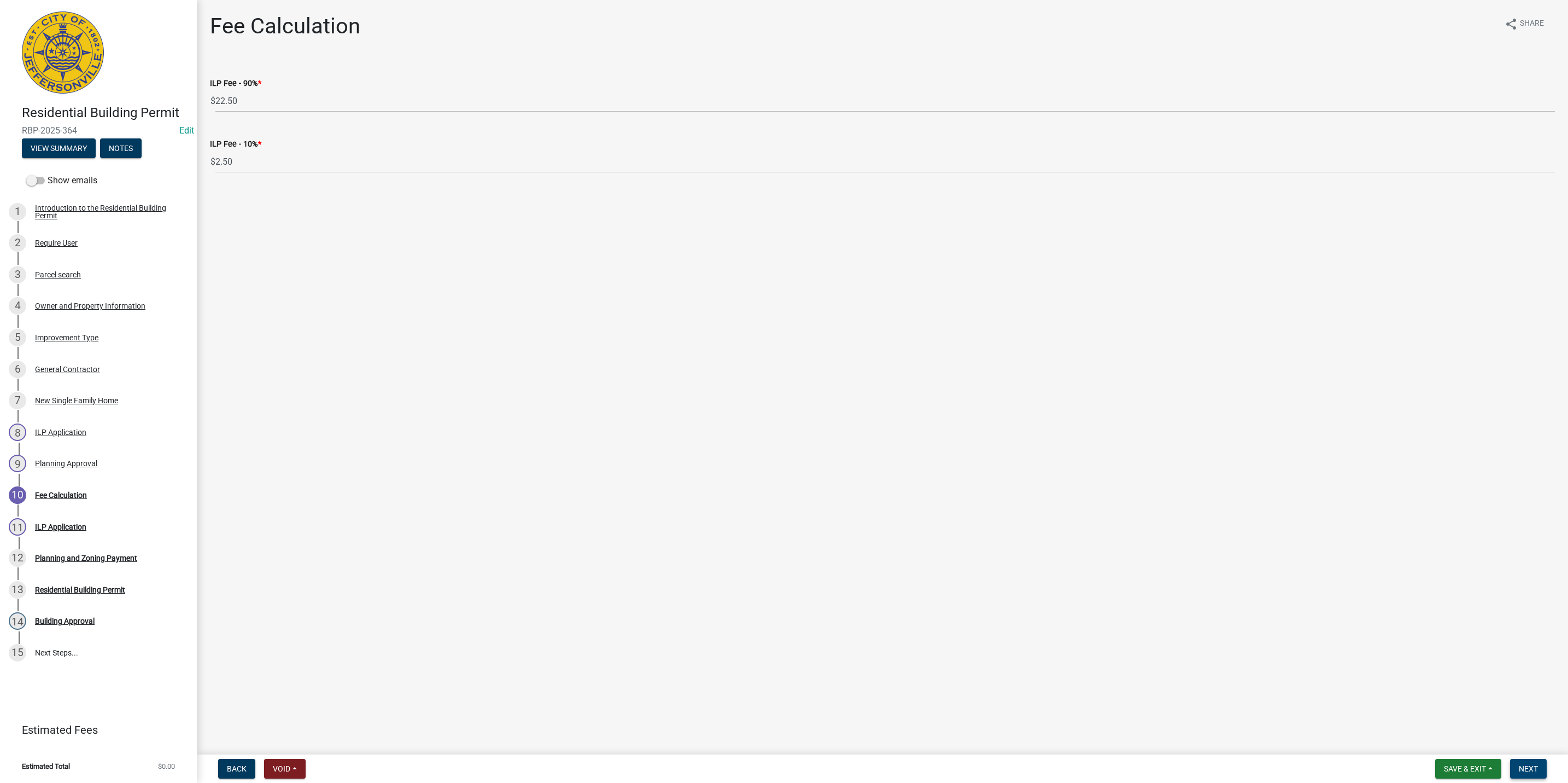
click at [1541, 763] on button "Next" at bounding box center [1529, 769] width 37 height 20
select select "3: 3"
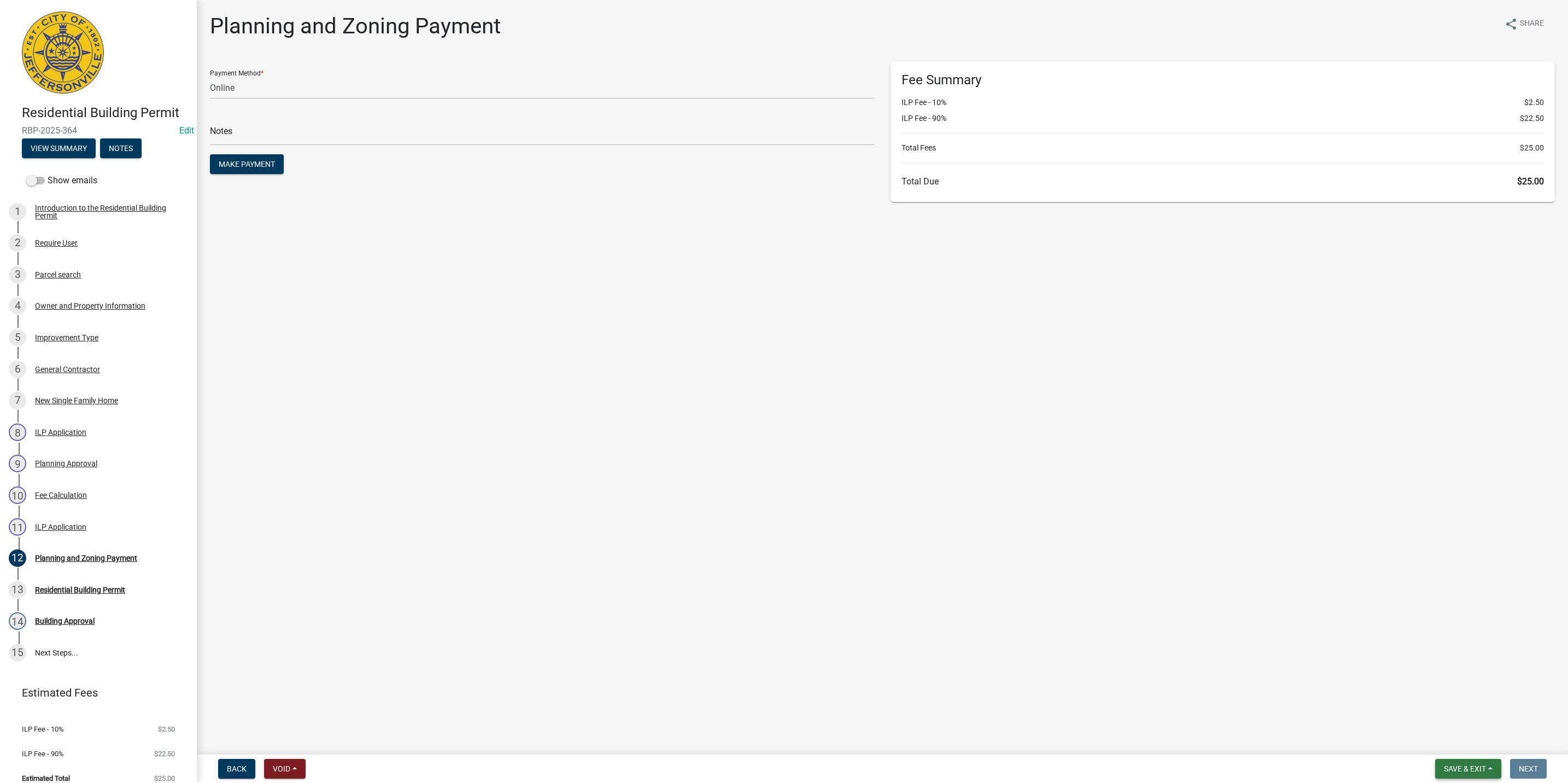
click at [1485, 771] on span "Save & Exit" at bounding box center [1465, 769] width 42 height 9
click at [1479, 739] on button "Save & Exit" at bounding box center [1458, 740] width 88 height 26
